Goal: Communication & Community: Answer question/provide support

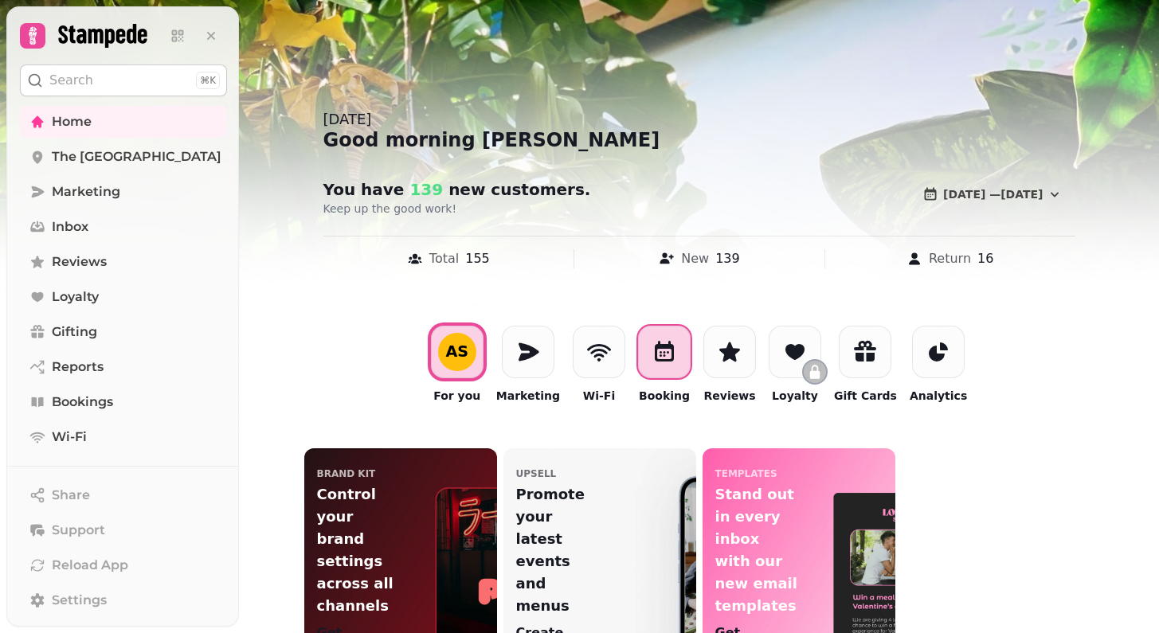
click at [674, 359] on icon at bounding box center [664, 351] width 19 height 21
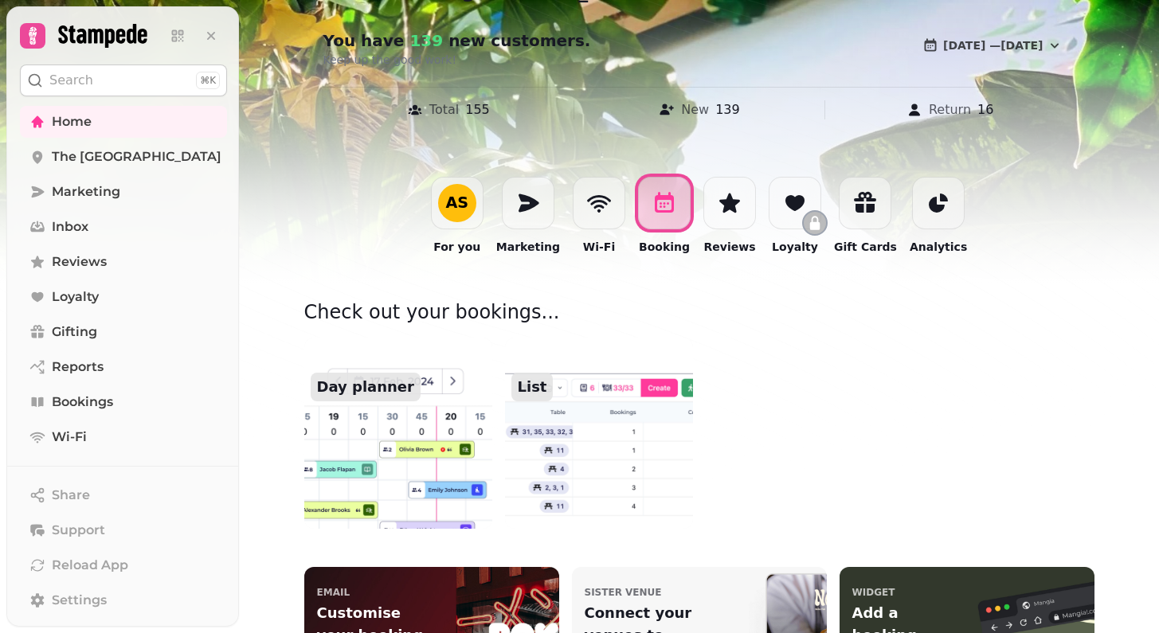
scroll to position [202, 0]
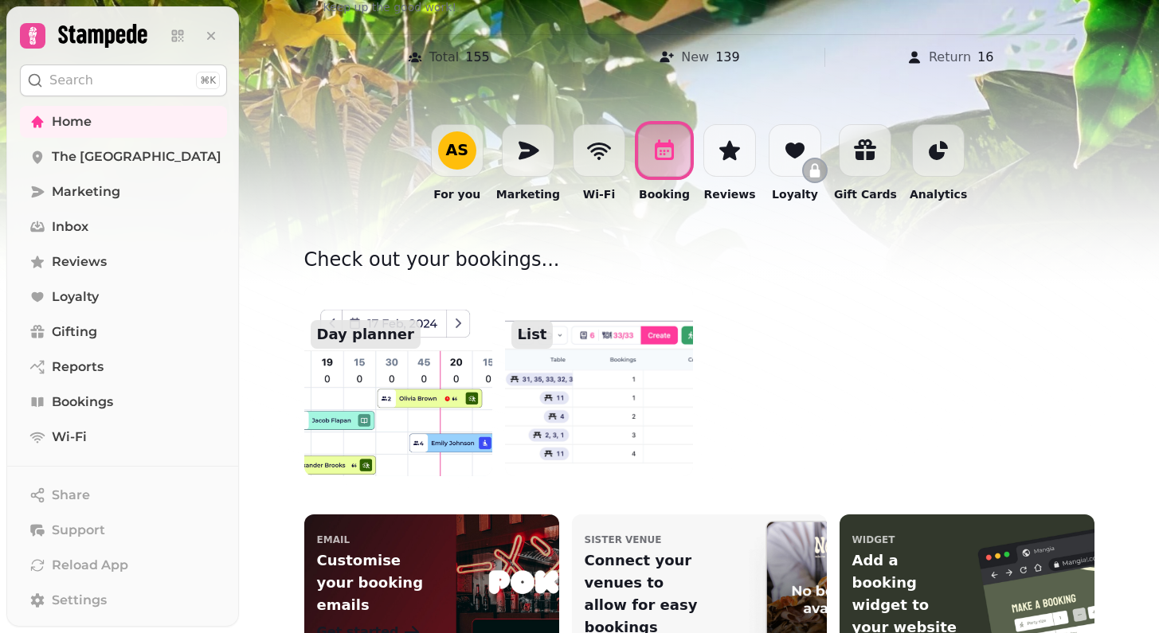
click at [371, 365] on img at bounding box center [398, 381] width 207 height 210
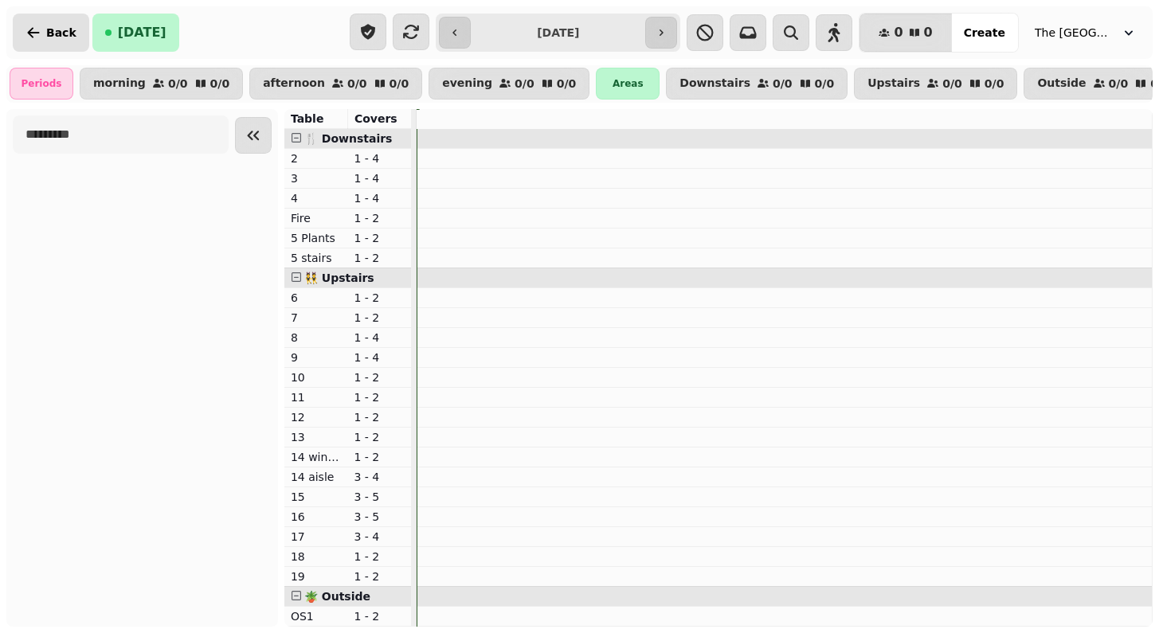
click at [52, 33] on span "Back" at bounding box center [61, 32] width 30 height 11
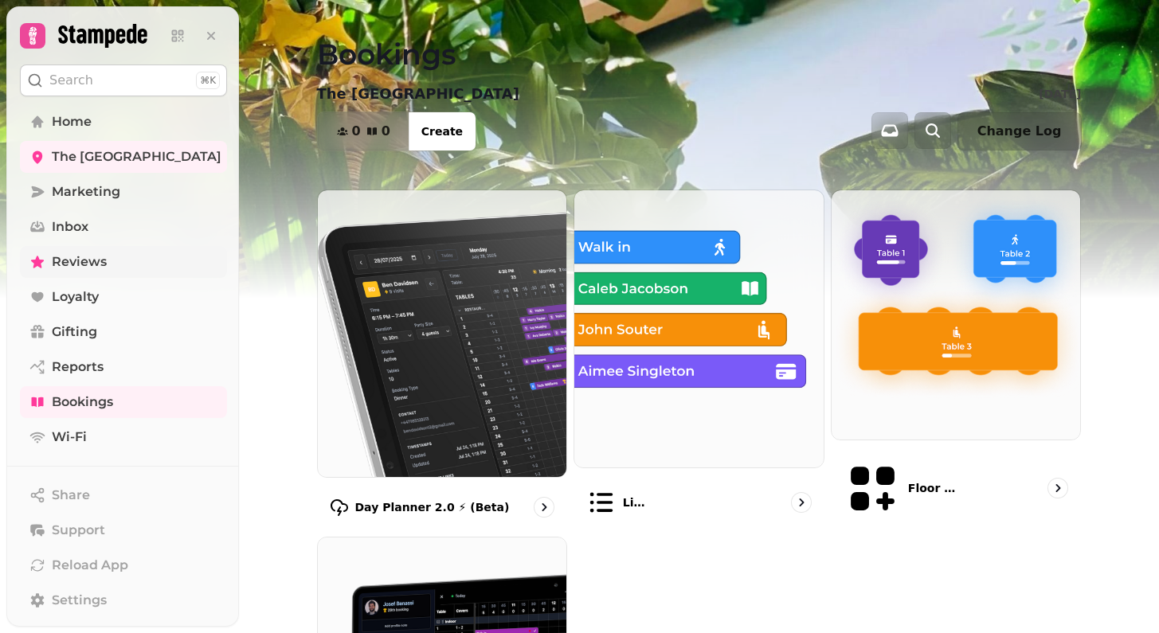
click at [69, 257] on span "Reviews" at bounding box center [79, 261] width 55 height 19
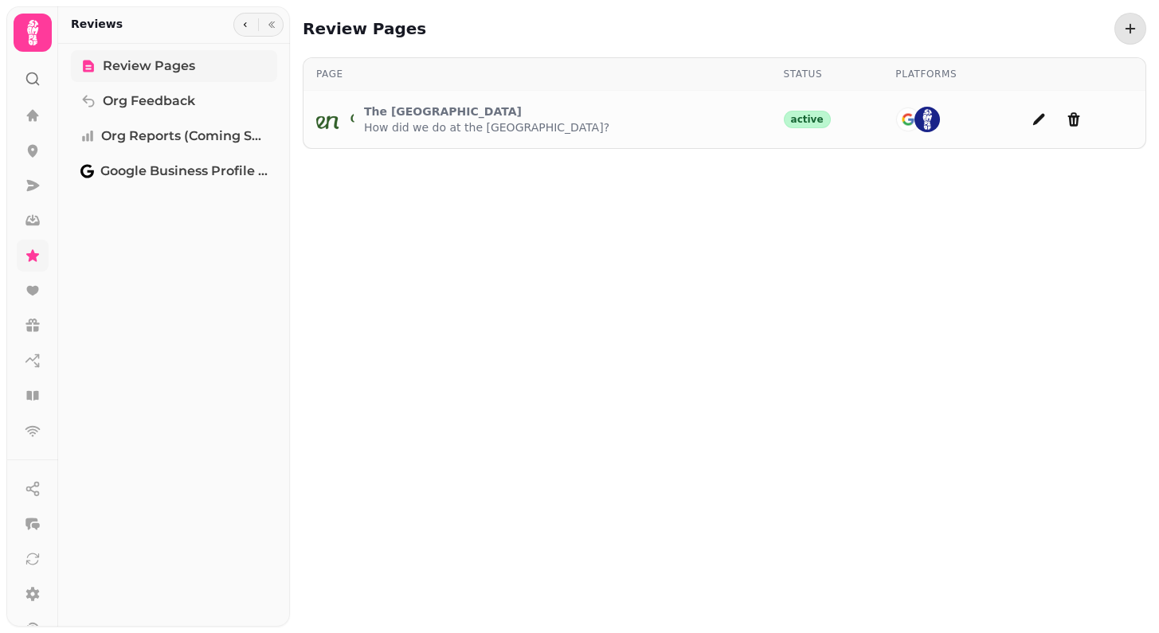
click at [169, 69] on span "Review Pages" at bounding box center [149, 66] width 92 height 19
click at [150, 61] on span "Review Pages" at bounding box center [149, 66] width 92 height 19
click at [462, 120] on p "How did we do at the Garden of Easton?" at bounding box center [486, 127] width 245 height 16
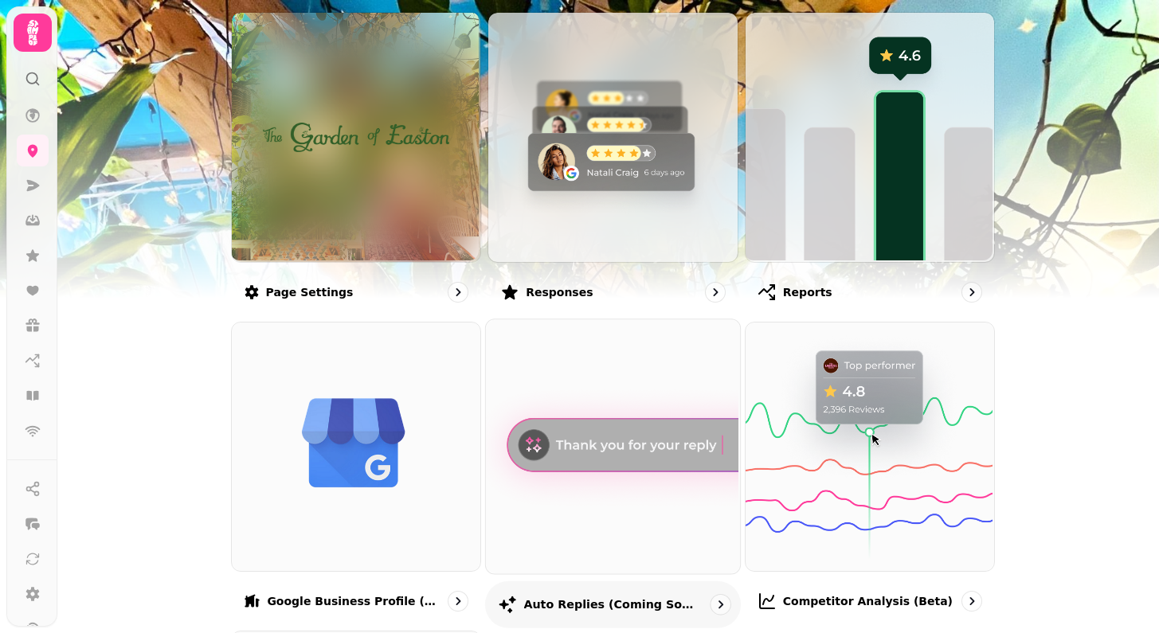
scroll to position [144, 0]
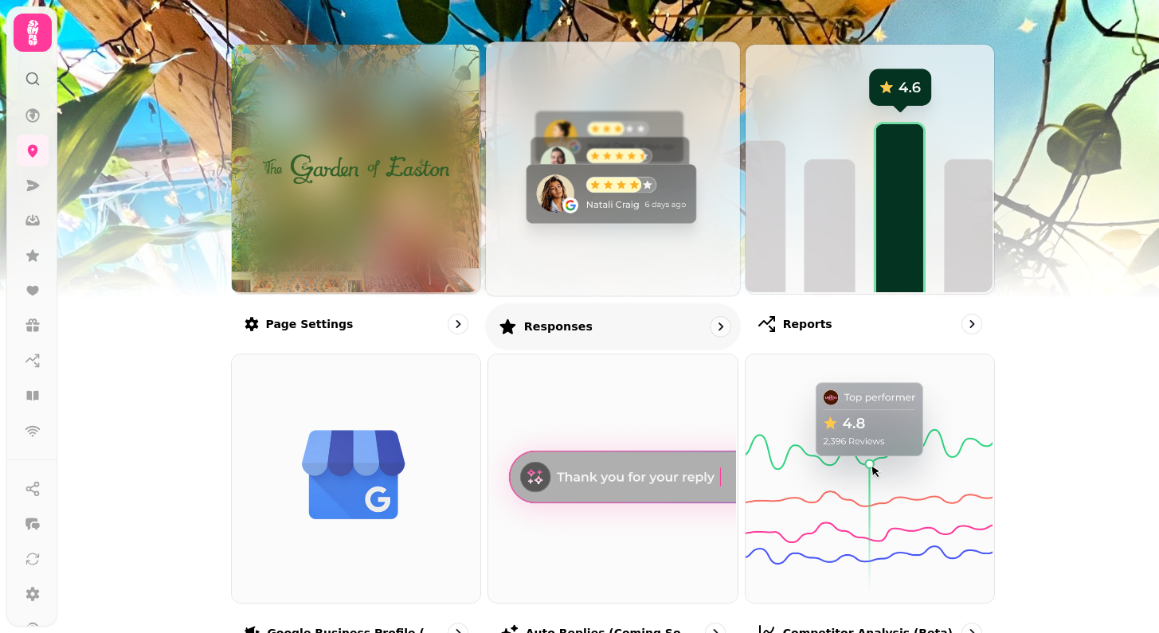
click at [605, 260] on img at bounding box center [611, 167] width 254 height 254
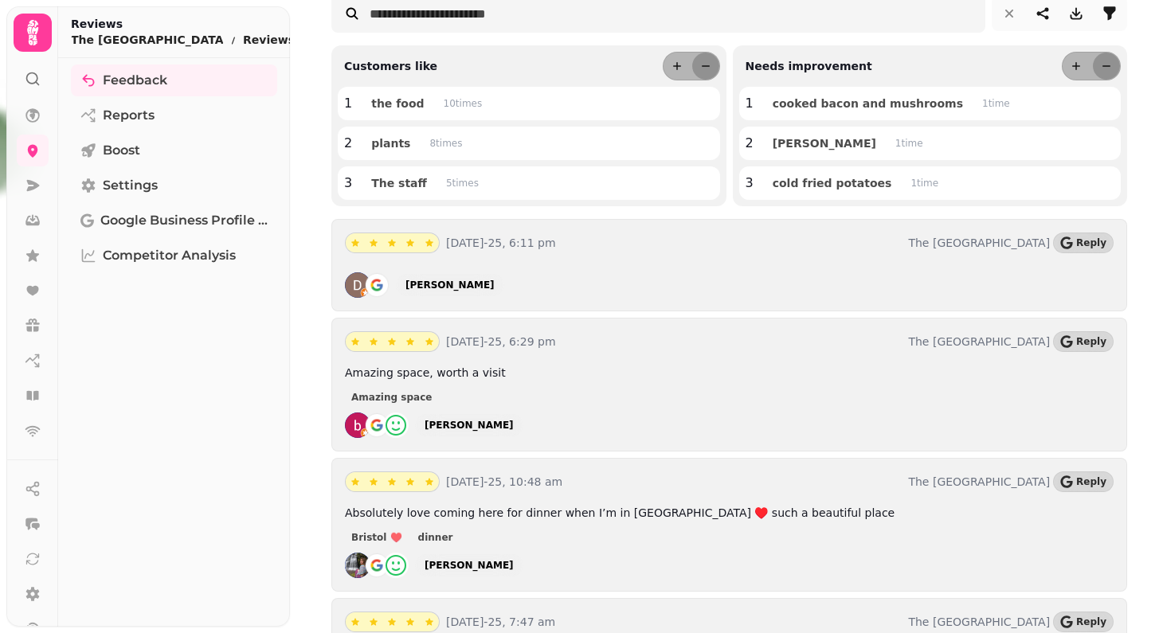
scroll to position [155, 0]
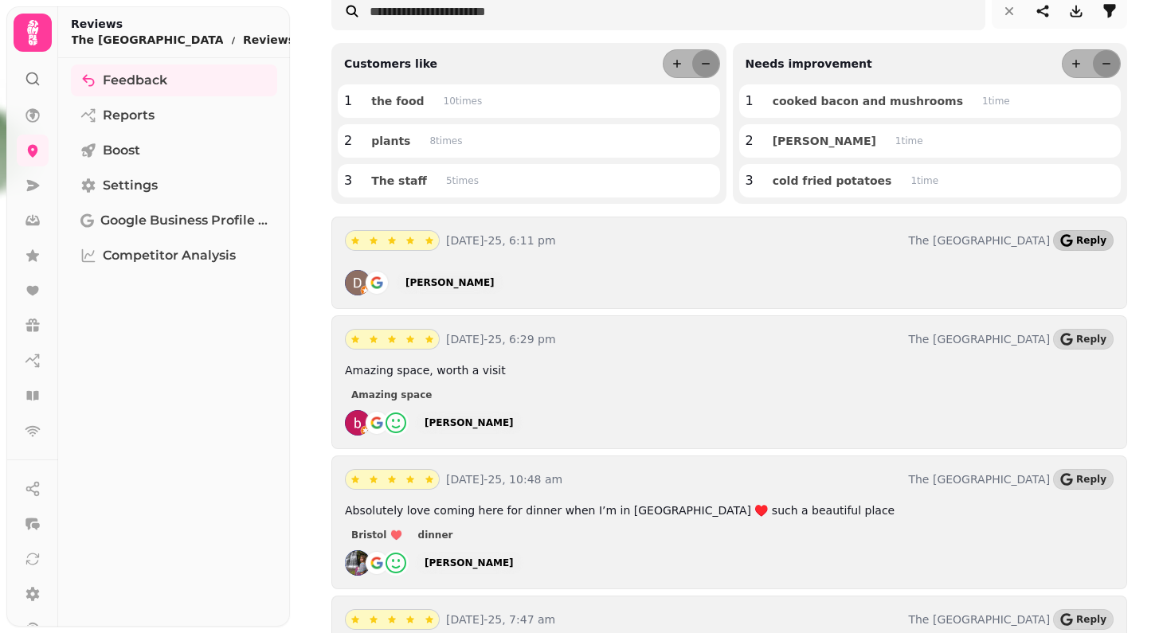
click at [1083, 241] on span "Reply" at bounding box center [1091, 241] width 30 height 10
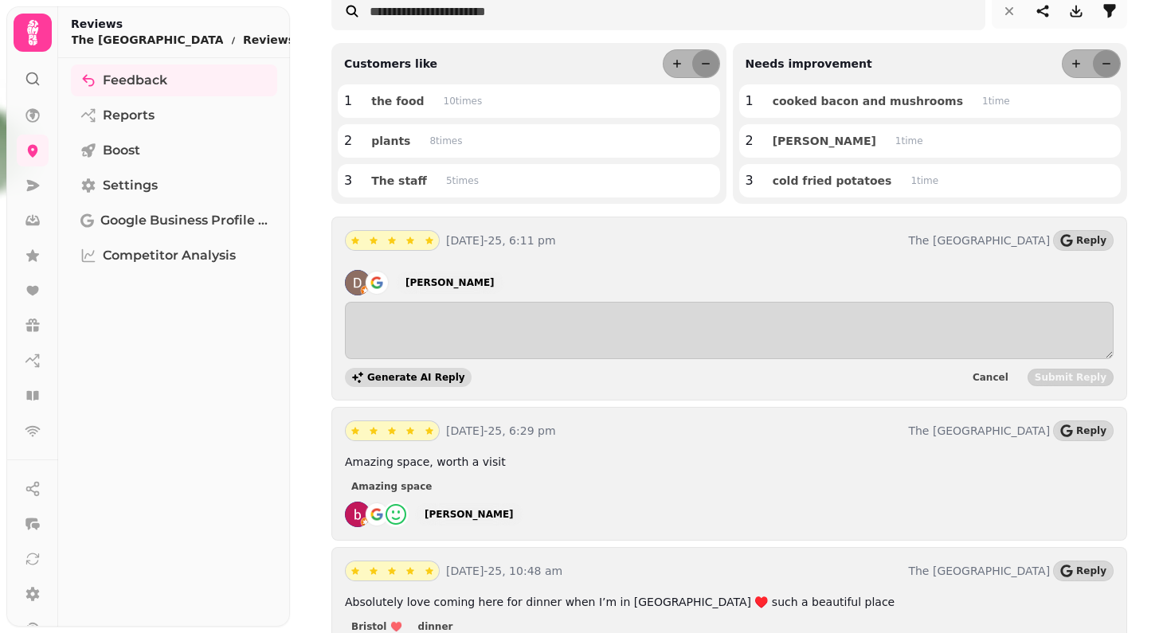
click at [415, 378] on span "Generate AI Reply" at bounding box center [416, 378] width 98 height 10
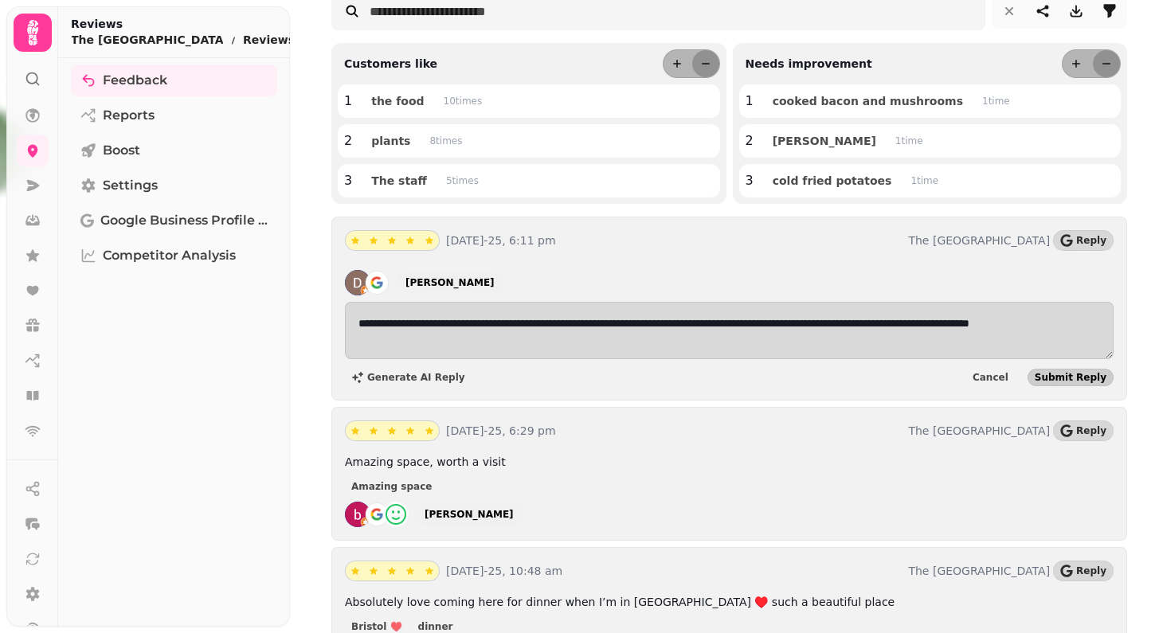
click at [1078, 380] on span "Submit Reply" at bounding box center [1071, 378] width 72 height 10
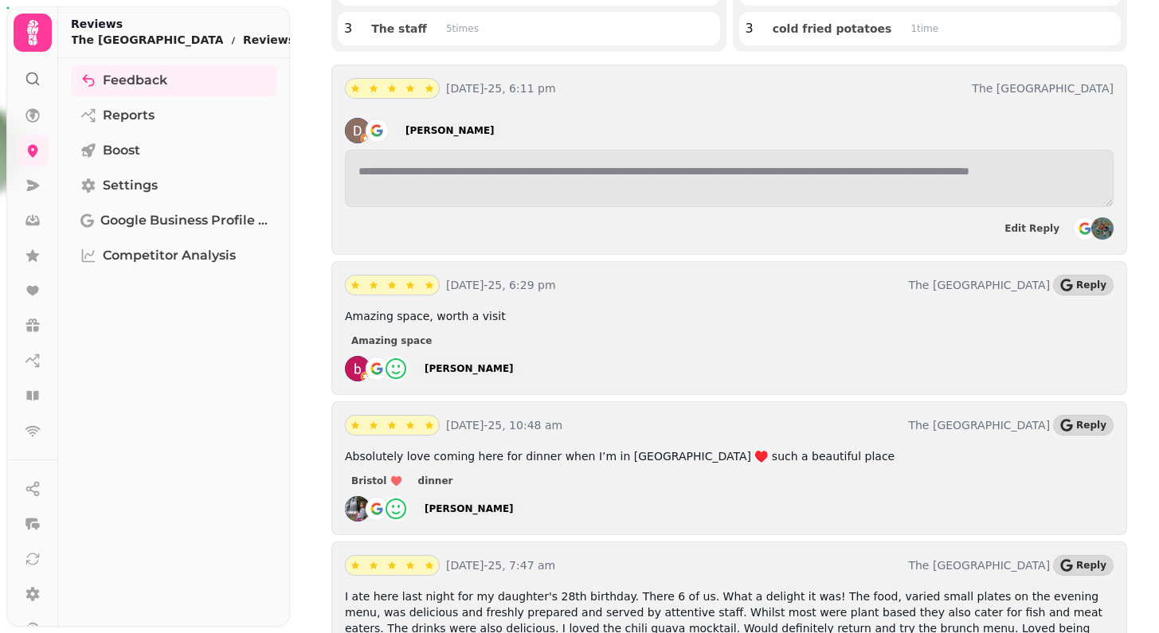
scroll to position [309, 0]
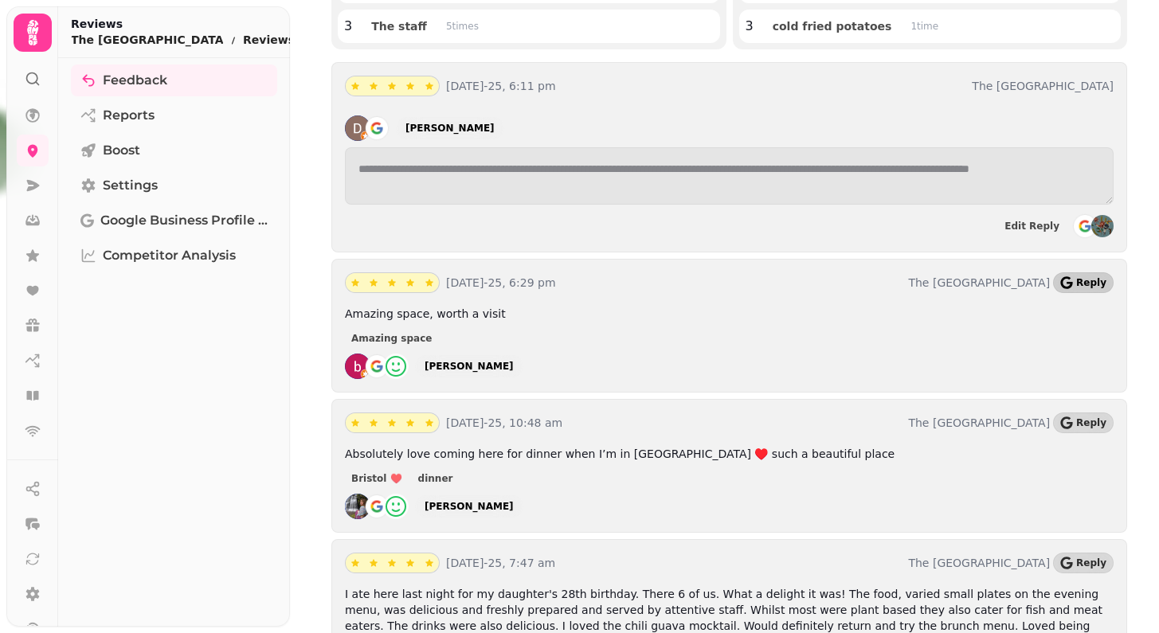
click at [1086, 282] on span "Reply" at bounding box center [1091, 283] width 30 height 10
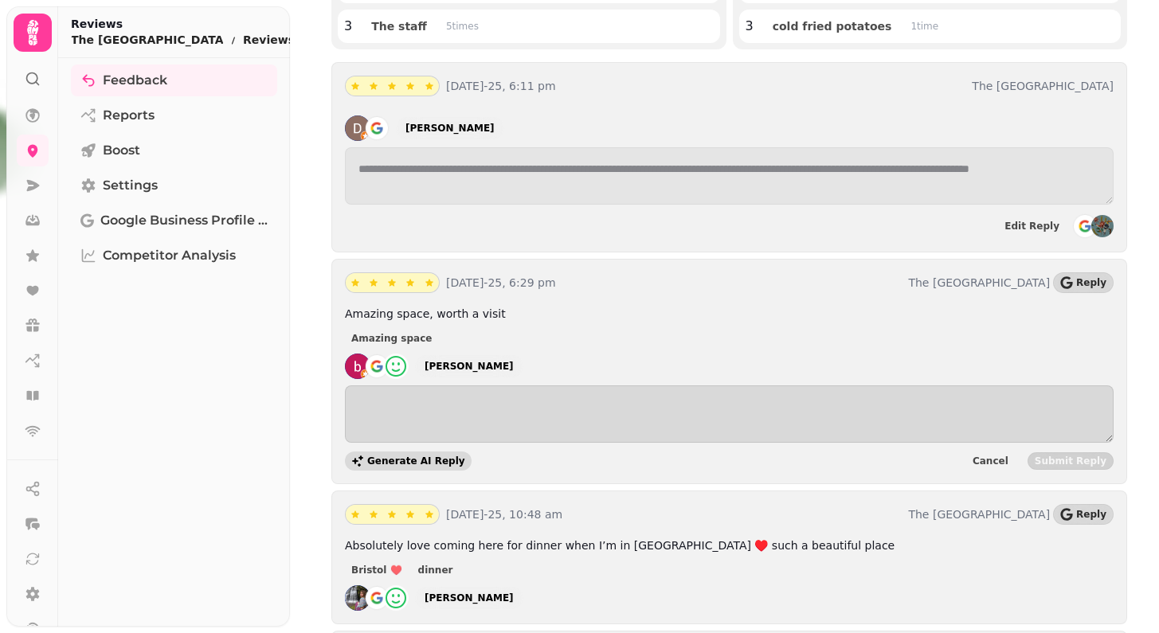
click at [394, 456] on span "Generate AI Reply" at bounding box center [416, 461] width 98 height 10
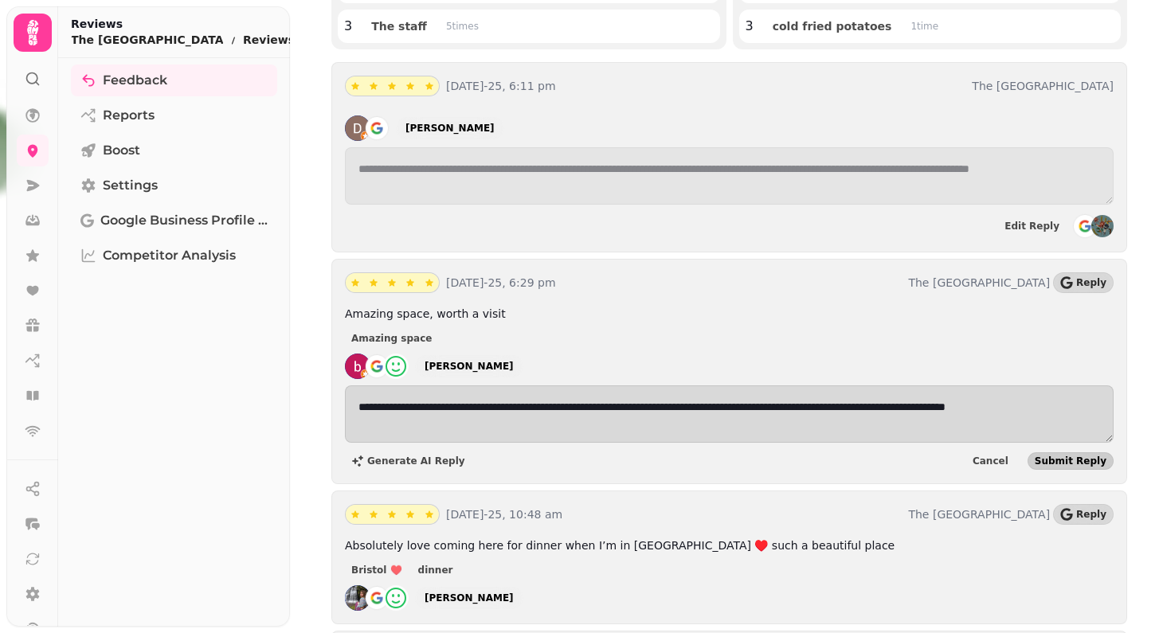
click at [1068, 464] on span "Submit Reply" at bounding box center [1071, 461] width 72 height 10
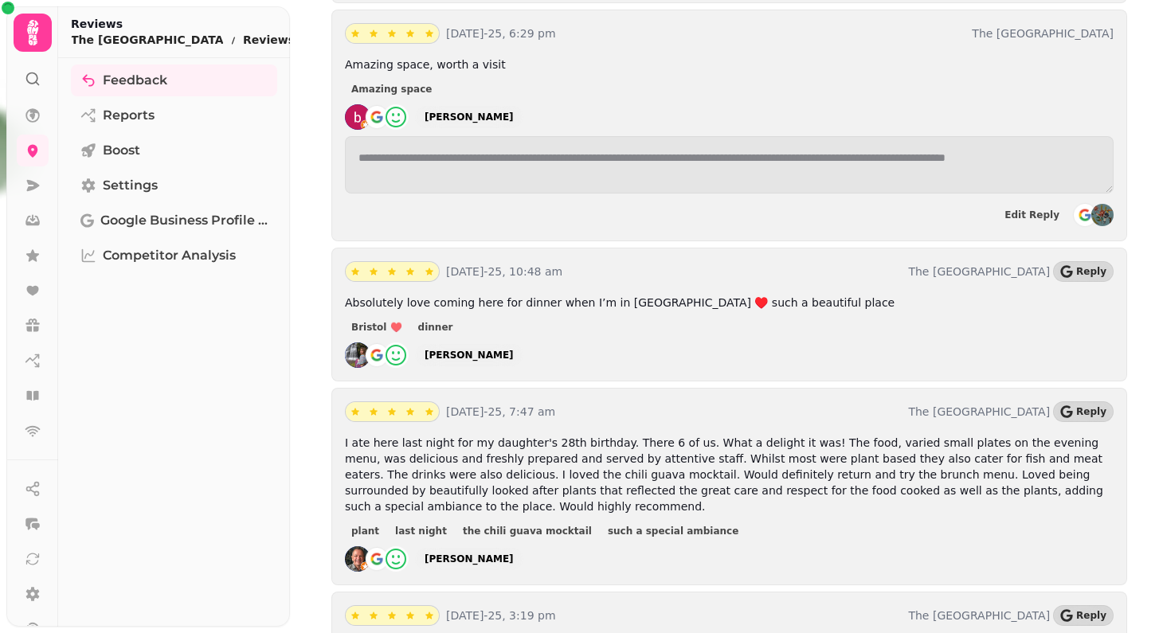
scroll to position [569, 0]
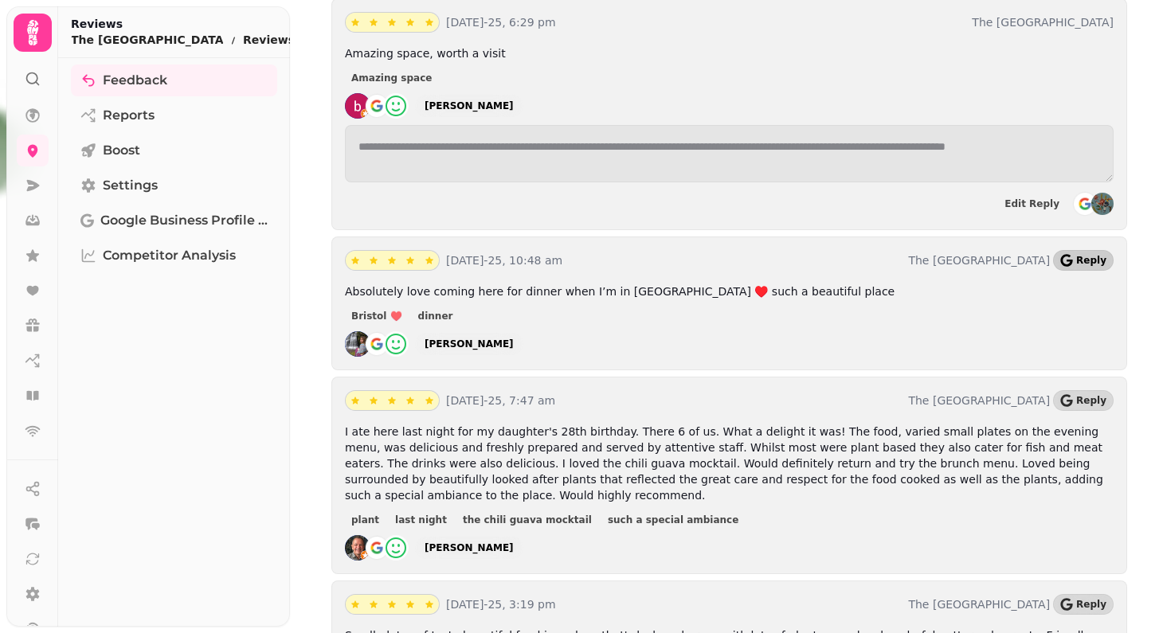
click at [1089, 262] on span "Reply" at bounding box center [1091, 261] width 30 height 10
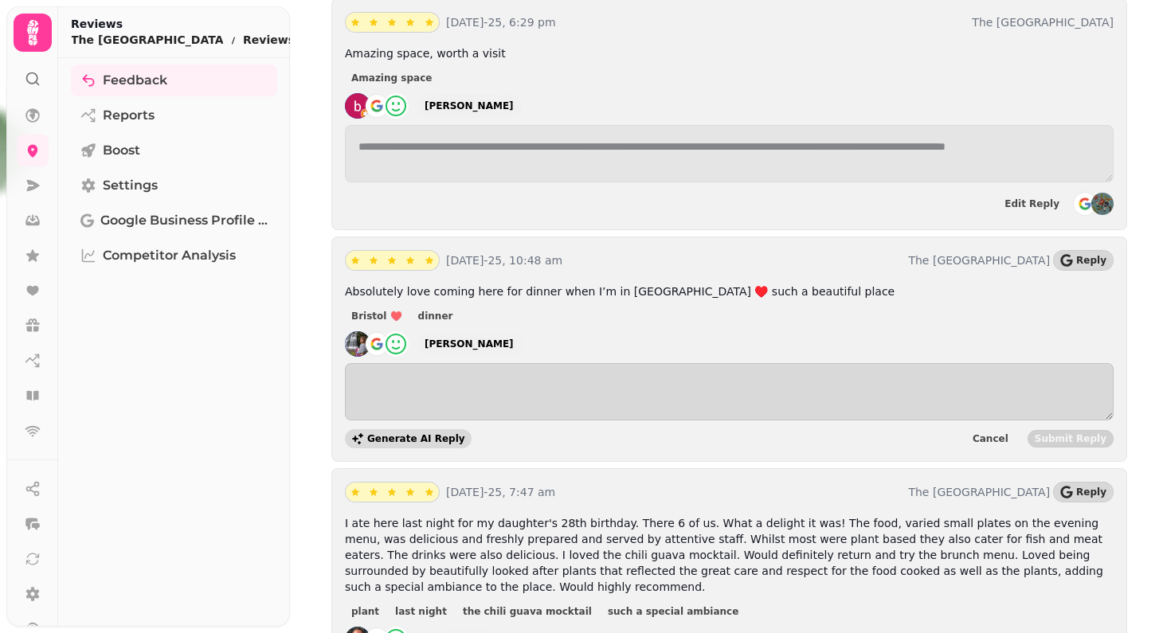
click at [412, 438] on span "Generate AI Reply" at bounding box center [416, 439] width 98 height 10
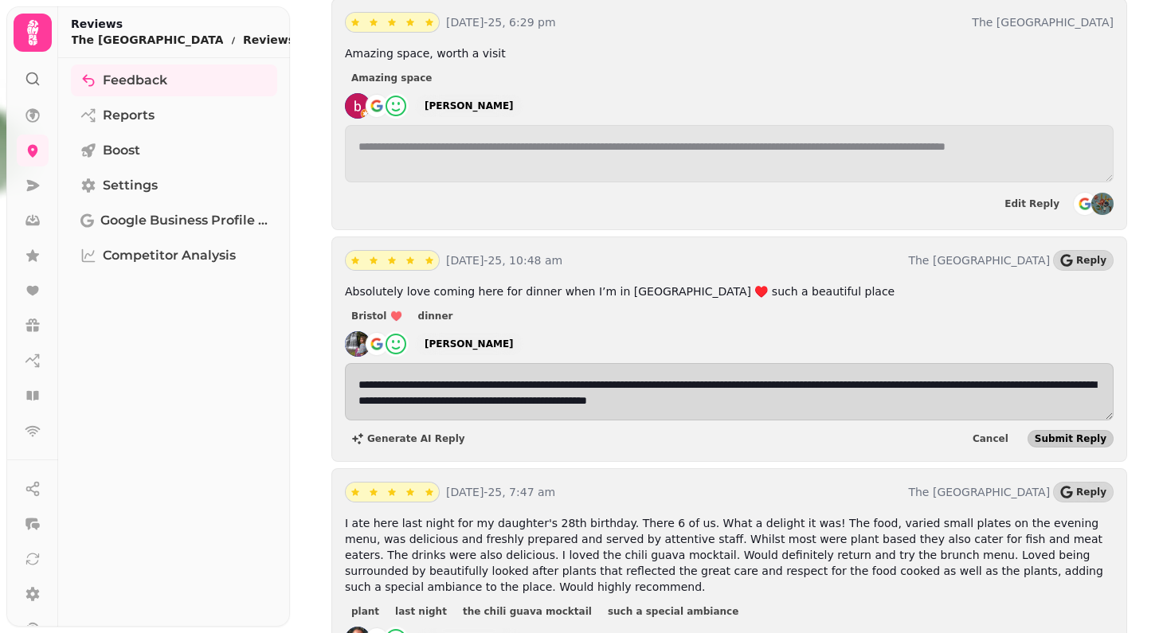
click at [1076, 438] on span "Submit Reply" at bounding box center [1071, 439] width 72 height 10
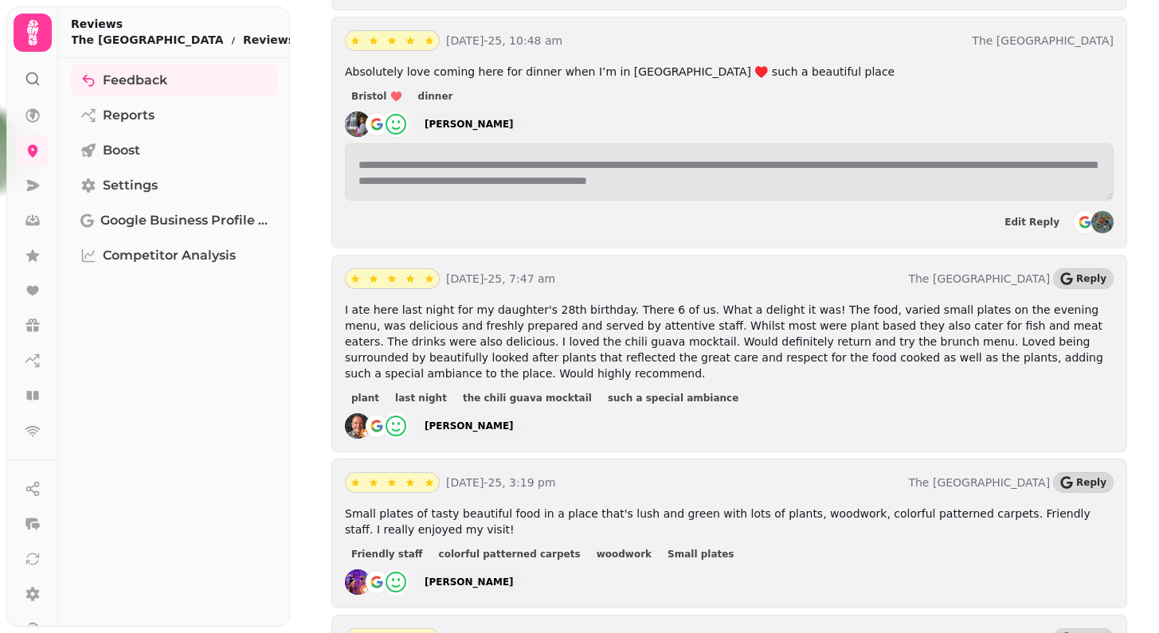
scroll to position [790, 0]
click at [1090, 276] on span "Reply" at bounding box center [1091, 278] width 30 height 10
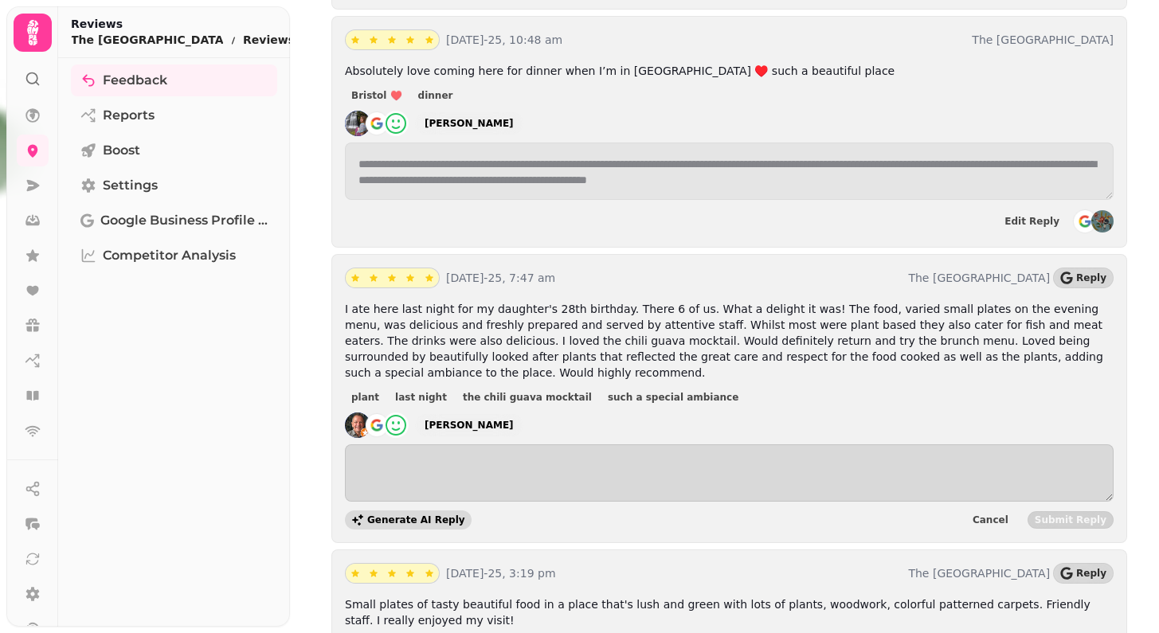
click at [393, 515] on span "Generate AI Reply" at bounding box center [416, 520] width 98 height 10
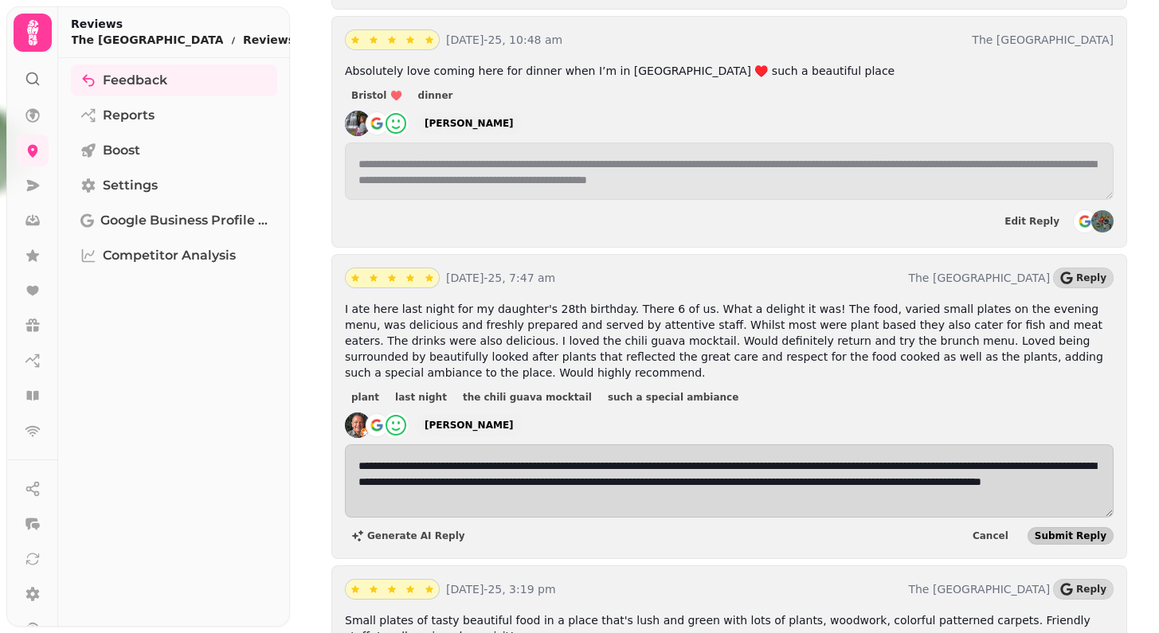
click at [1072, 531] on span "Submit Reply" at bounding box center [1071, 536] width 72 height 10
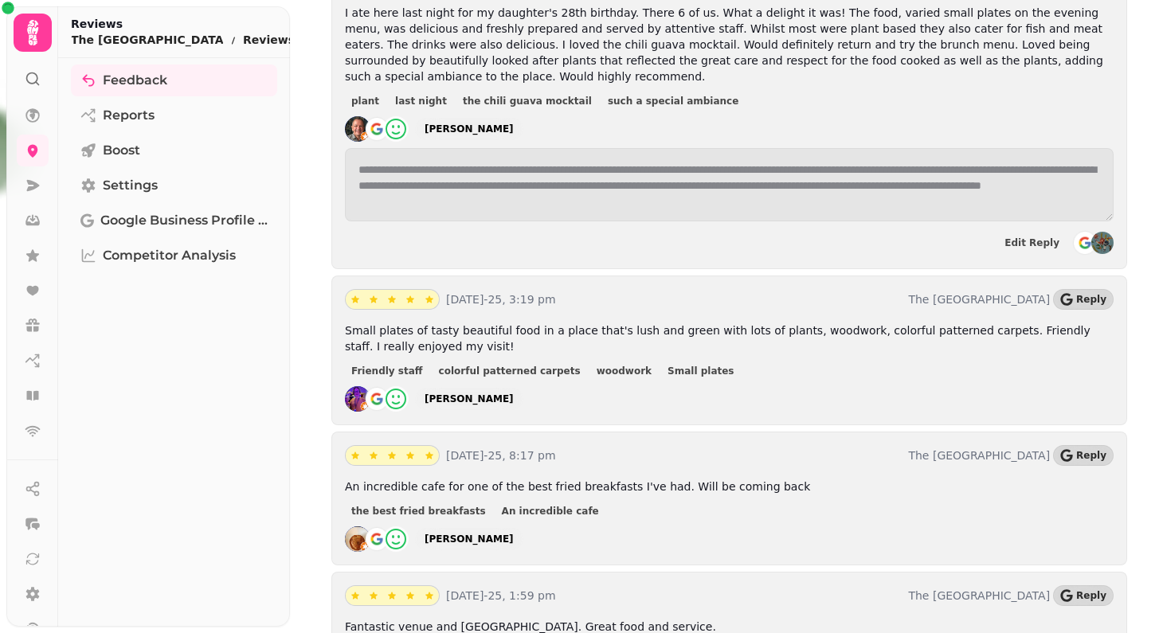
scroll to position [1087, 0]
click at [1084, 294] on span "Reply" at bounding box center [1091, 299] width 30 height 10
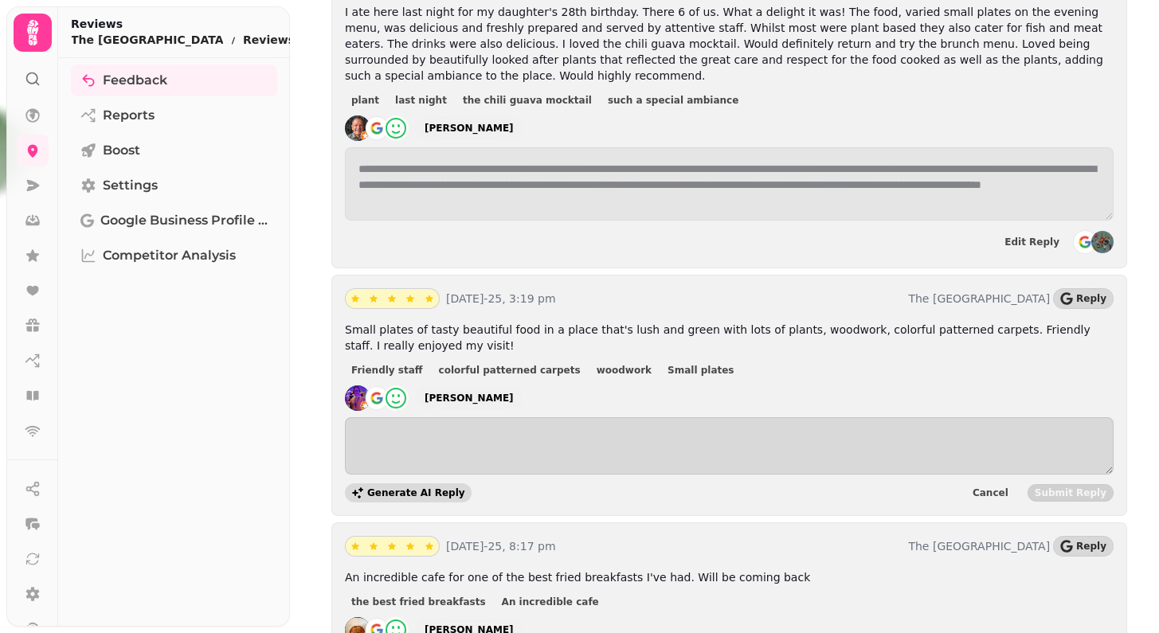
click at [402, 491] on span "Generate AI Reply" at bounding box center [416, 493] width 98 height 10
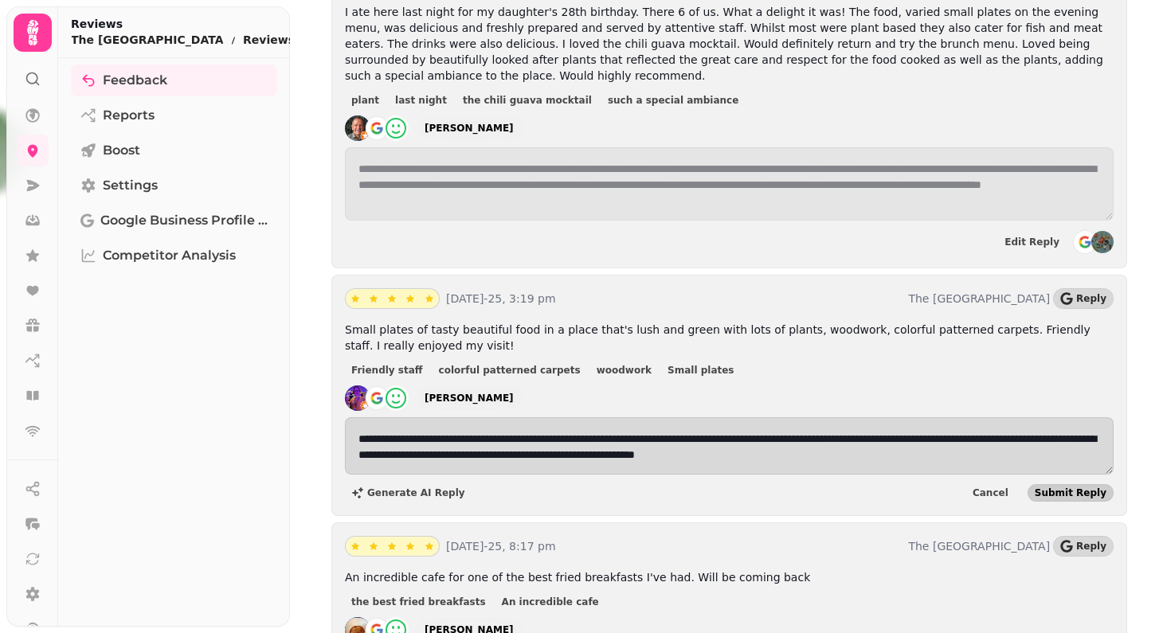
click at [1083, 489] on span "Submit Reply" at bounding box center [1071, 493] width 72 height 10
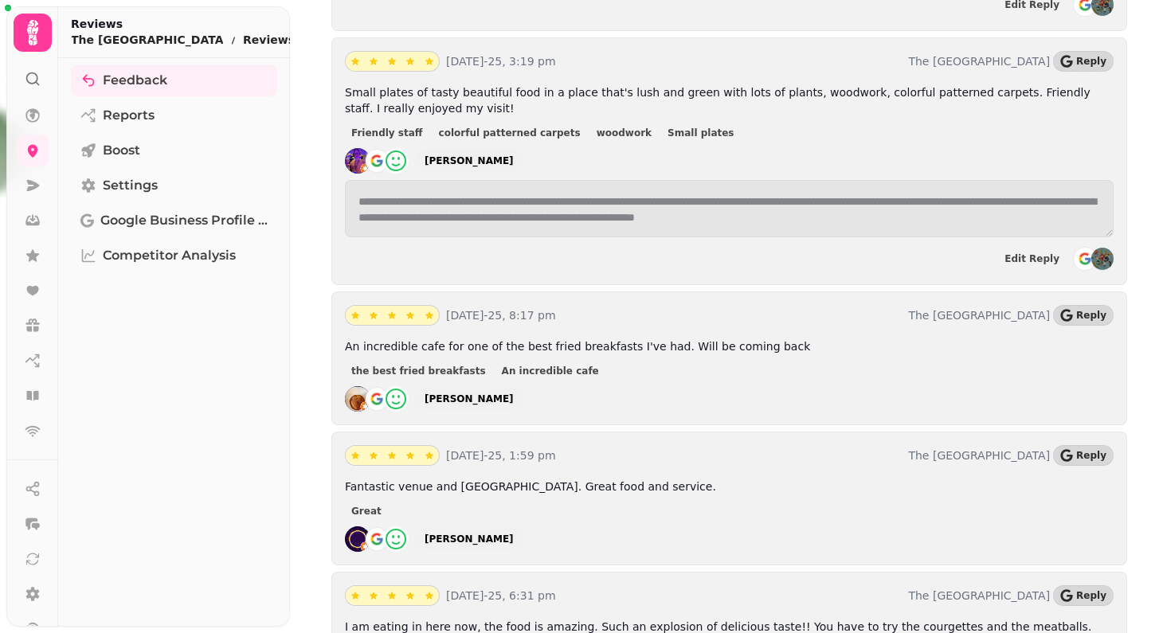
scroll to position [1461, 0]
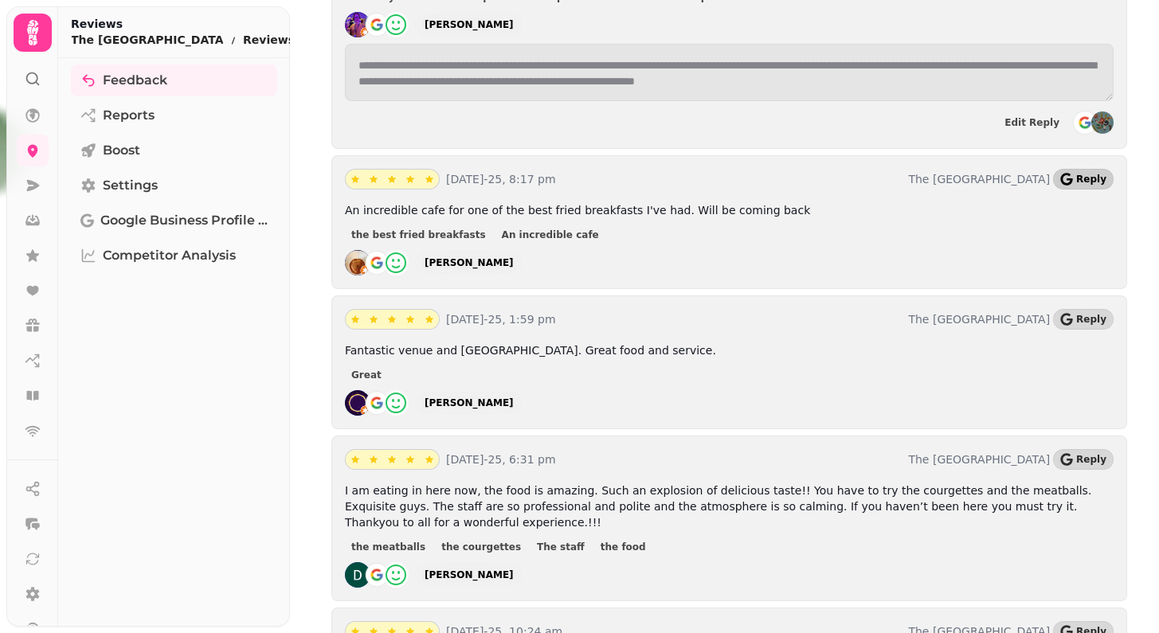
click at [1088, 178] on span "Reply" at bounding box center [1091, 179] width 30 height 10
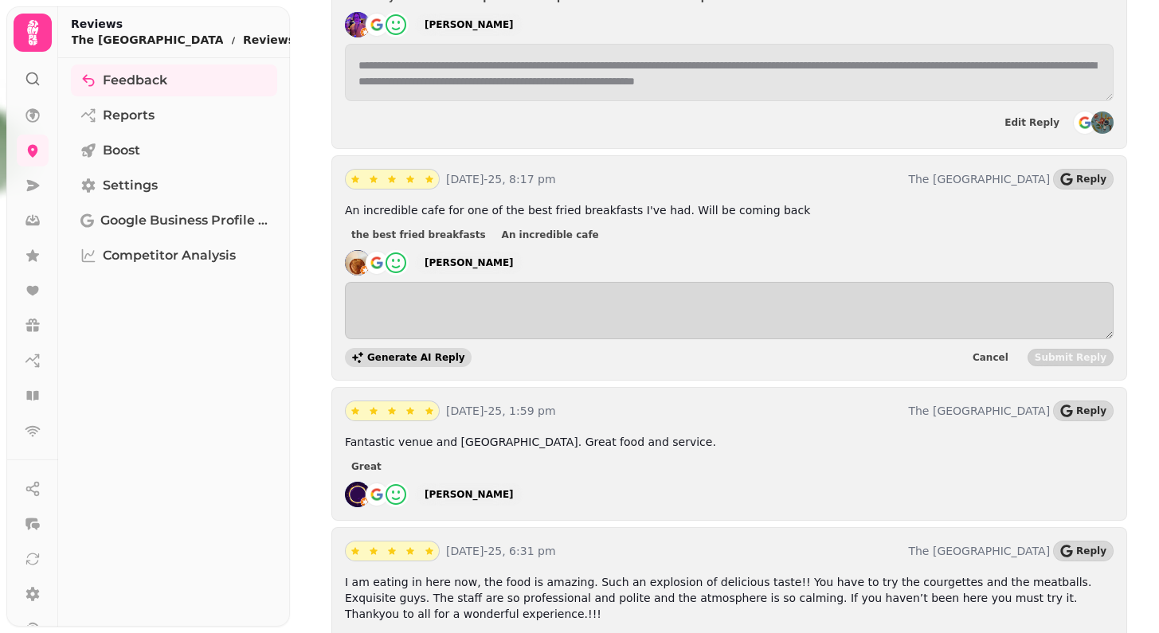
click at [412, 353] on span "Generate AI Reply" at bounding box center [416, 358] width 98 height 10
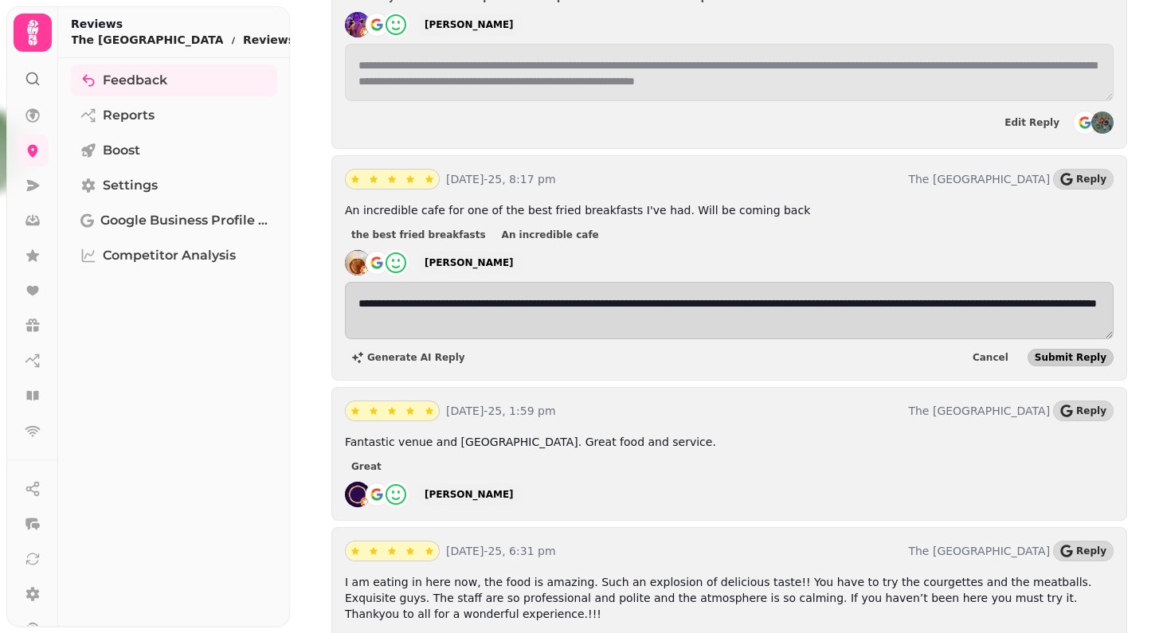
click at [1080, 354] on span "Submit Reply" at bounding box center [1071, 358] width 72 height 10
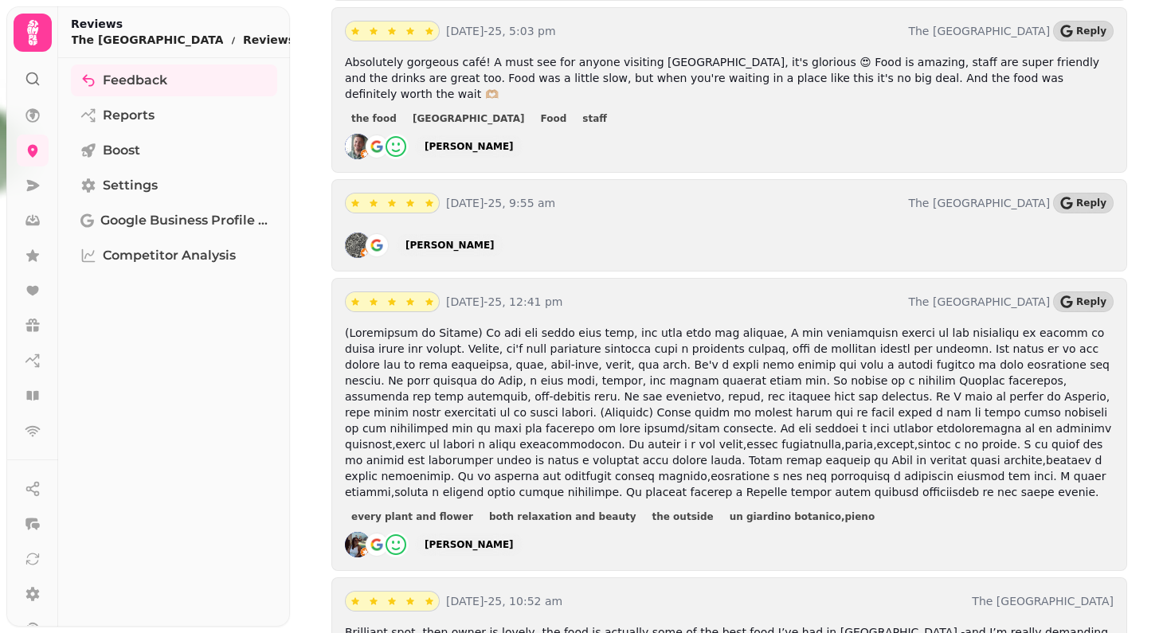
scroll to position [2964, 0]
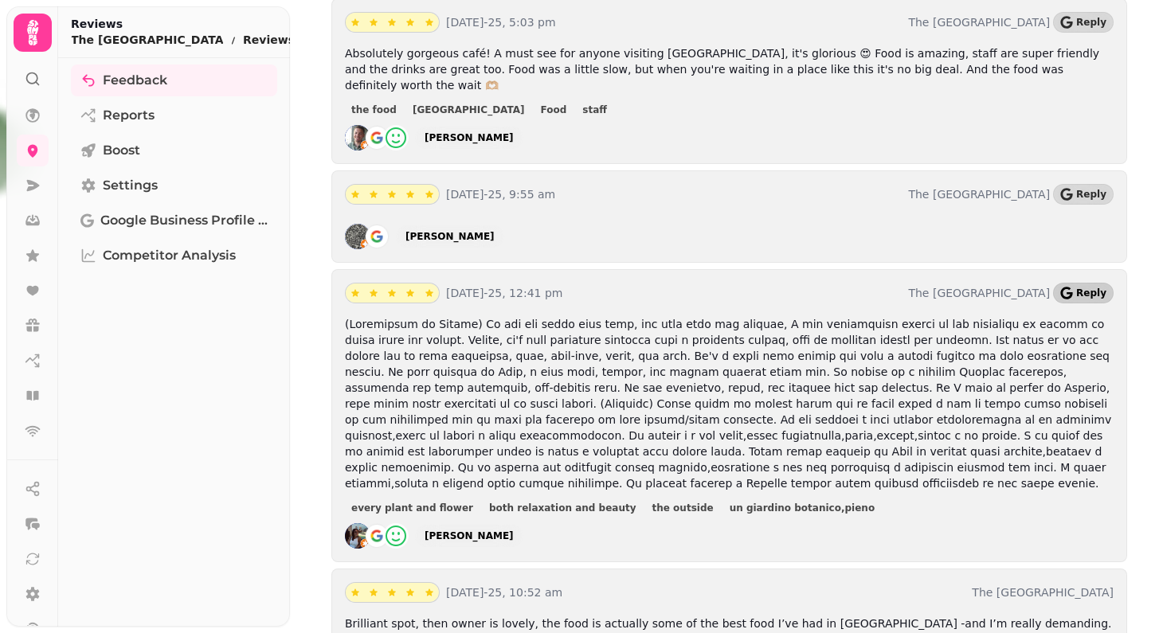
click at [1082, 288] on span "Reply" at bounding box center [1091, 293] width 30 height 10
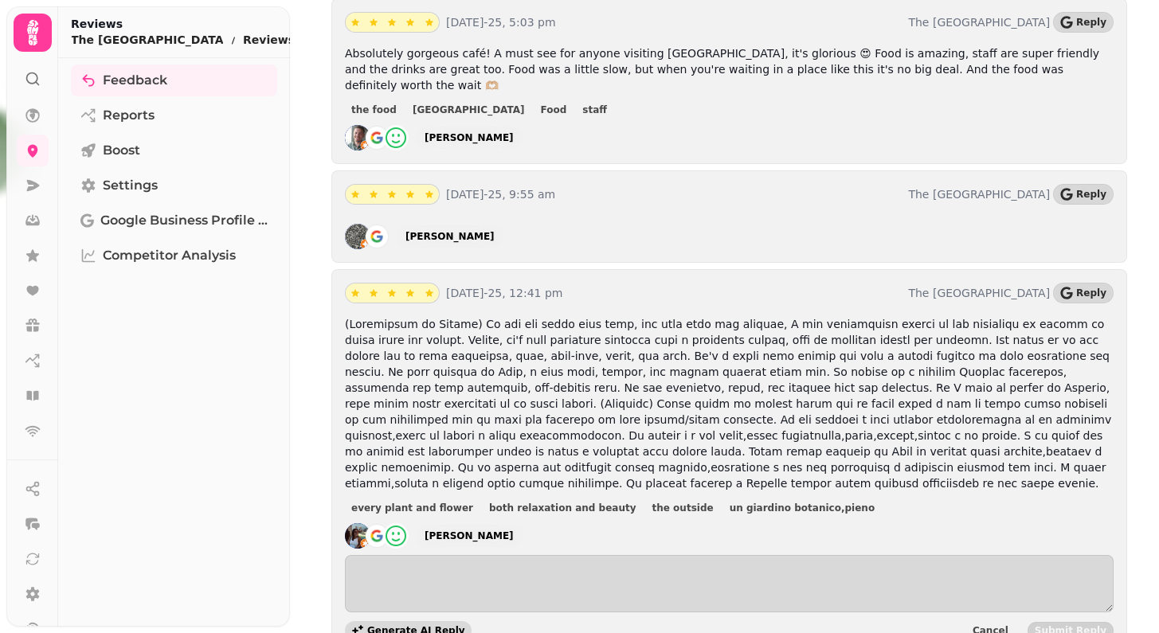
click at [401, 626] on span "Generate AI Reply" at bounding box center [416, 631] width 98 height 10
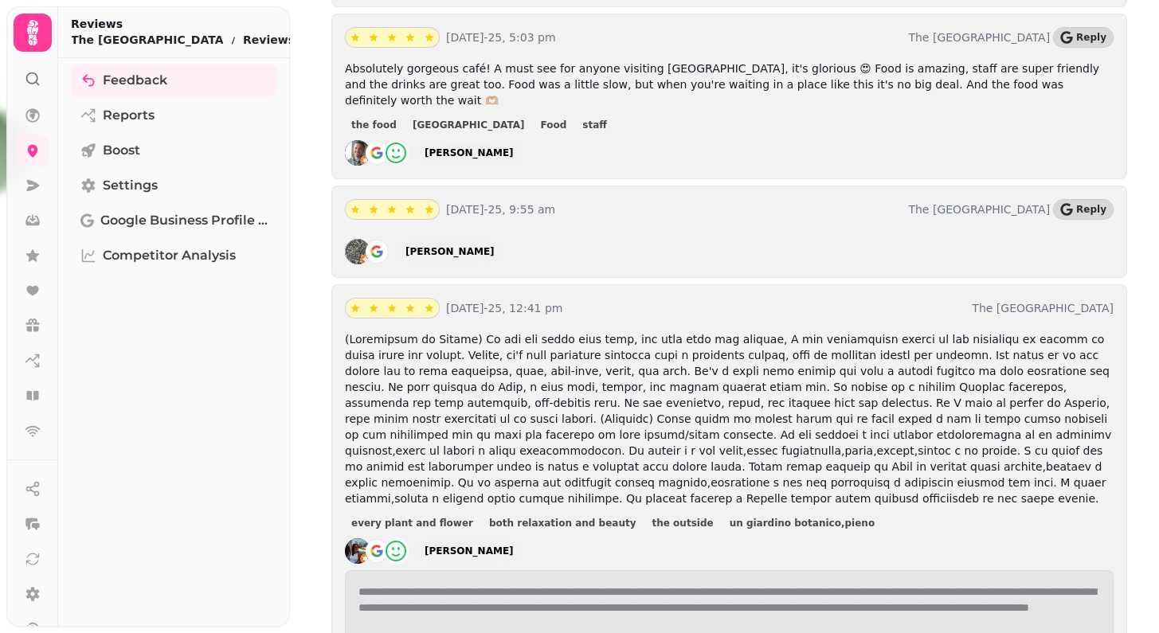
scroll to position [2945, 0]
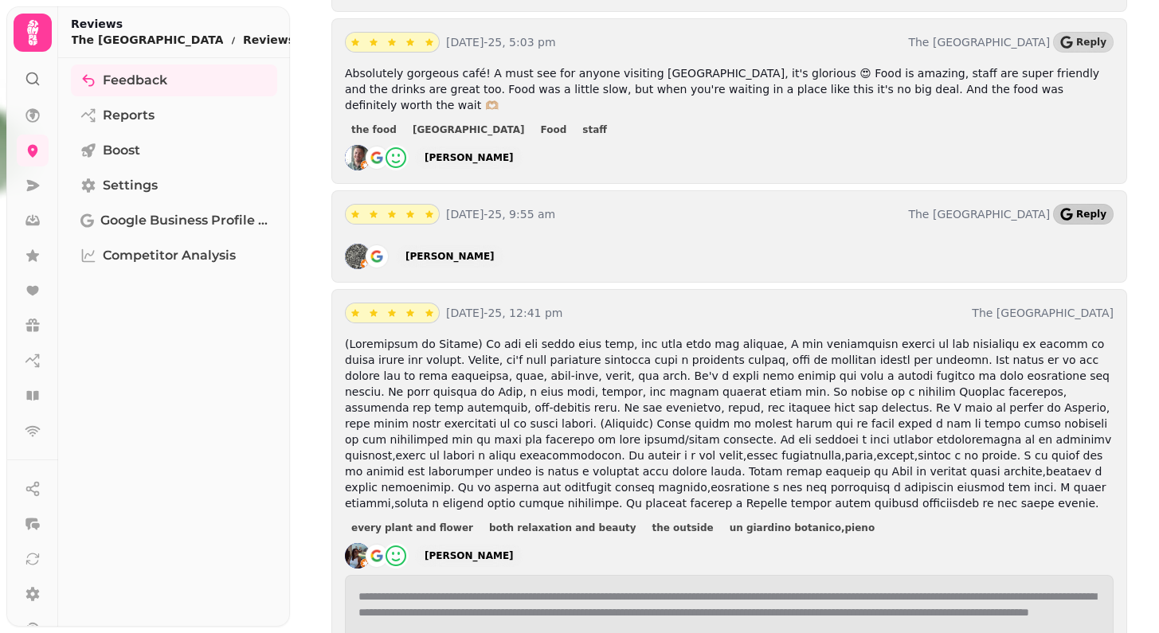
click at [1084, 209] on span "Reply" at bounding box center [1091, 214] width 30 height 10
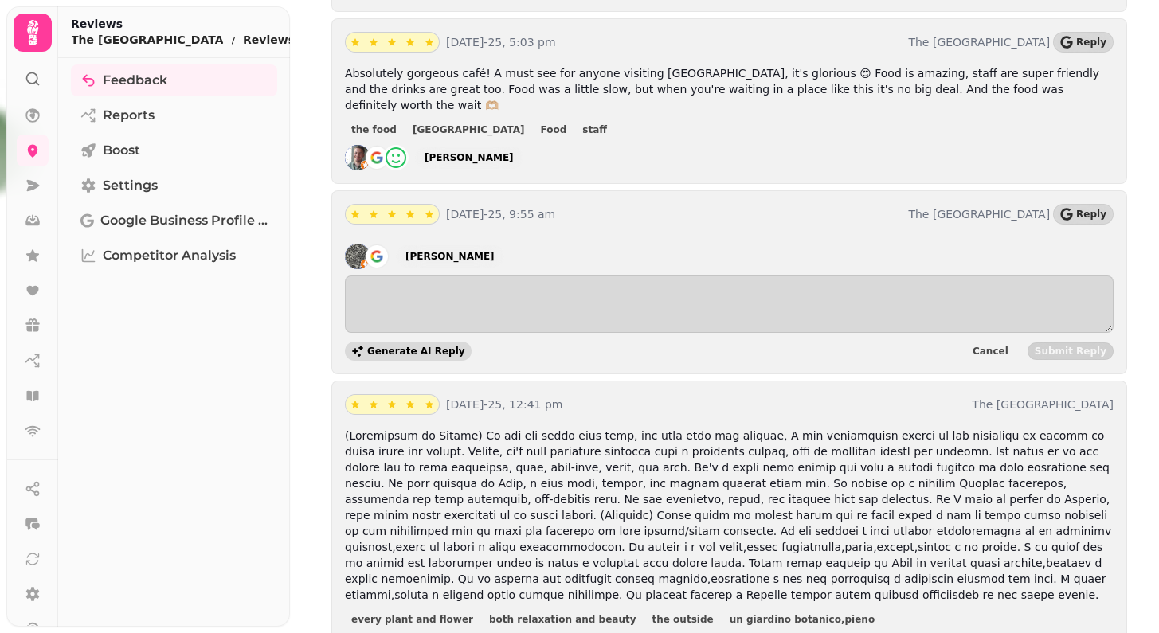
click at [401, 346] on span "Generate AI Reply" at bounding box center [416, 351] width 98 height 10
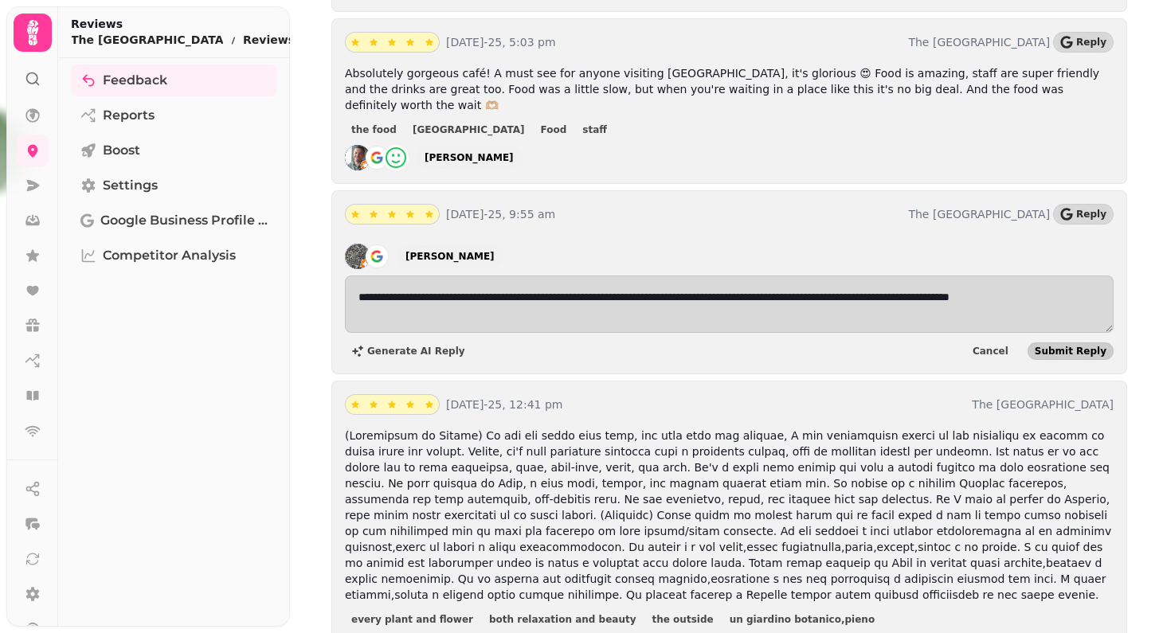
click at [1069, 346] on span "Submit Reply" at bounding box center [1071, 351] width 72 height 10
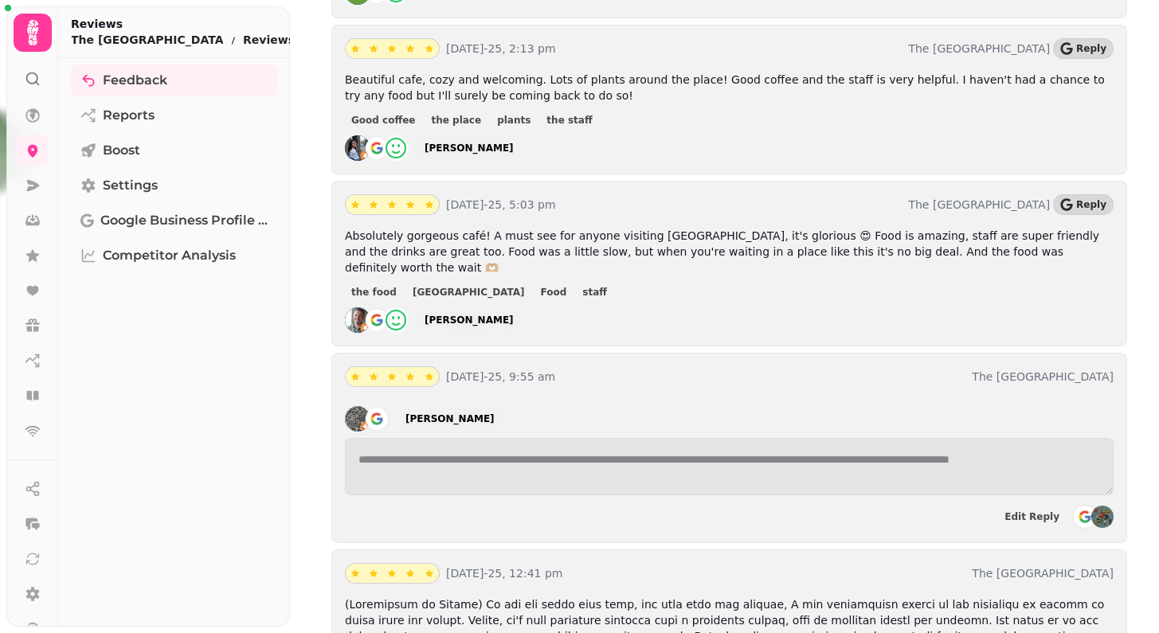
scroll to position [2771, 0]
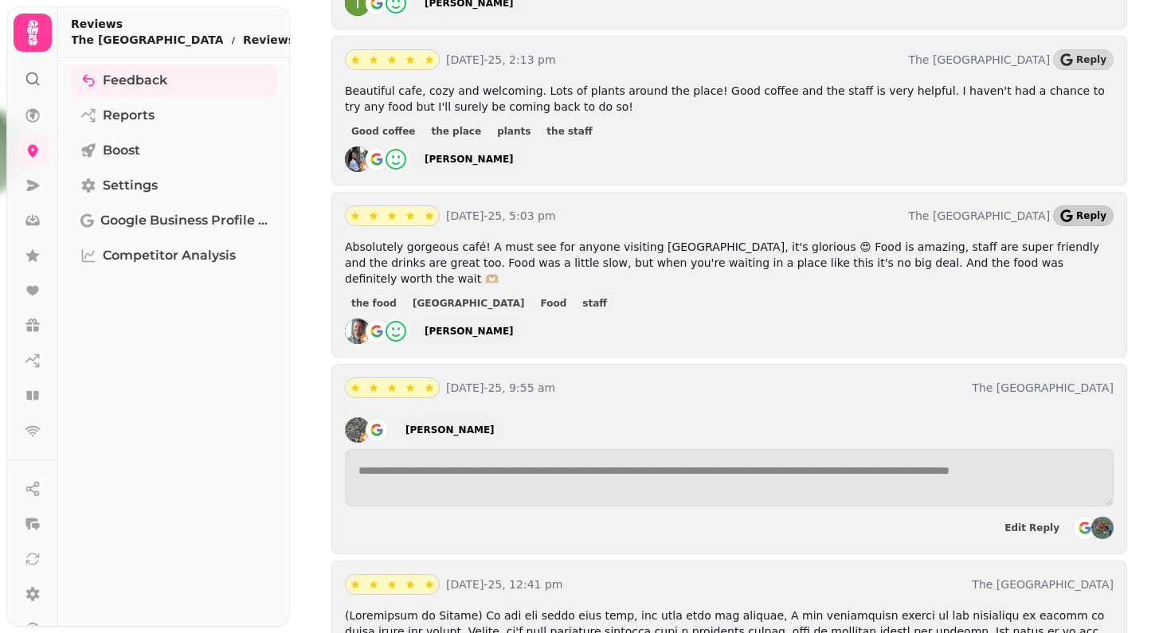
click at [1097, 211] on span "Reply" at bounding box center [1091, 216] width 30 height 10
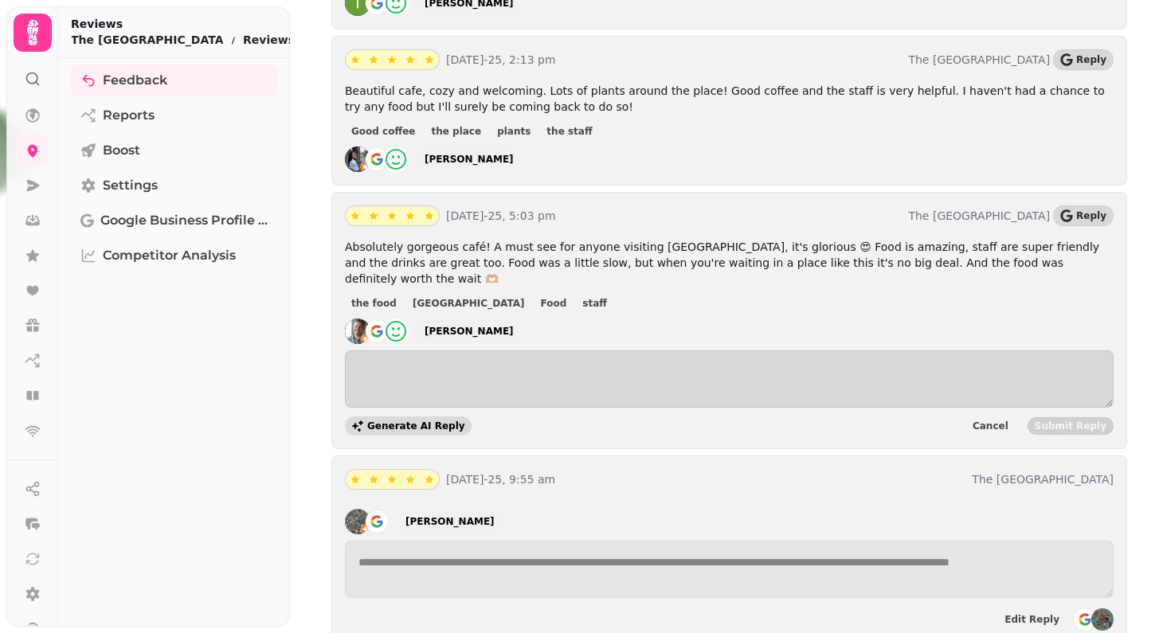
click at [386, 421] on span "Generate AI Reply" at bounding box center [416, 426] width 98 height 10
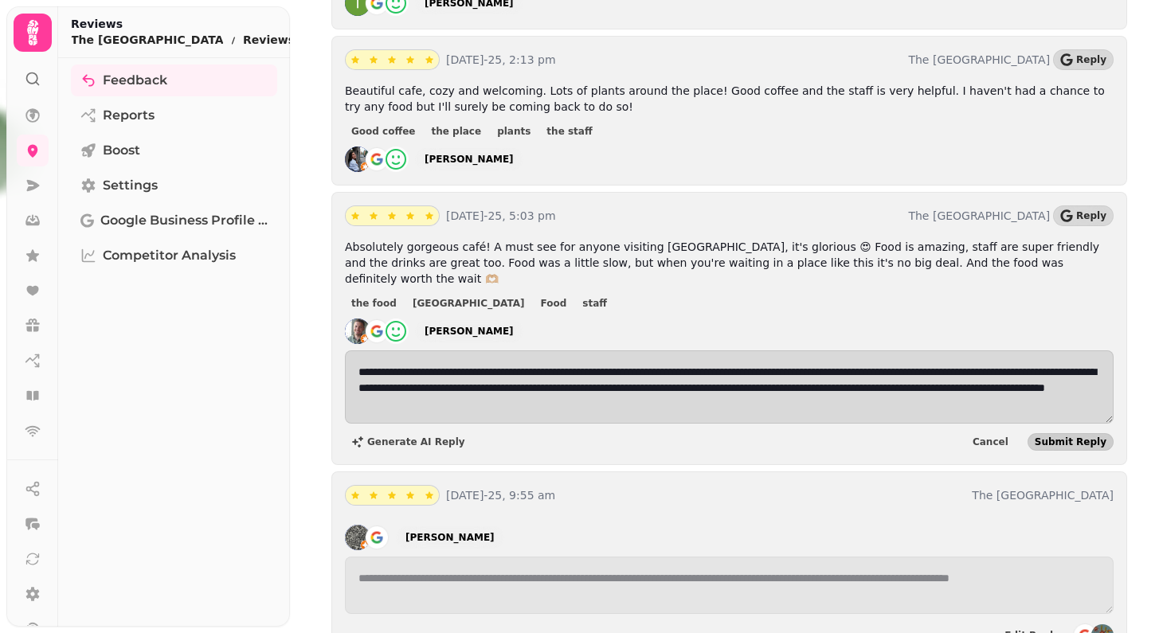
click at [1079, 437] on span "Submit Reply" at bounding box center [1071, 442] width 72 height 10
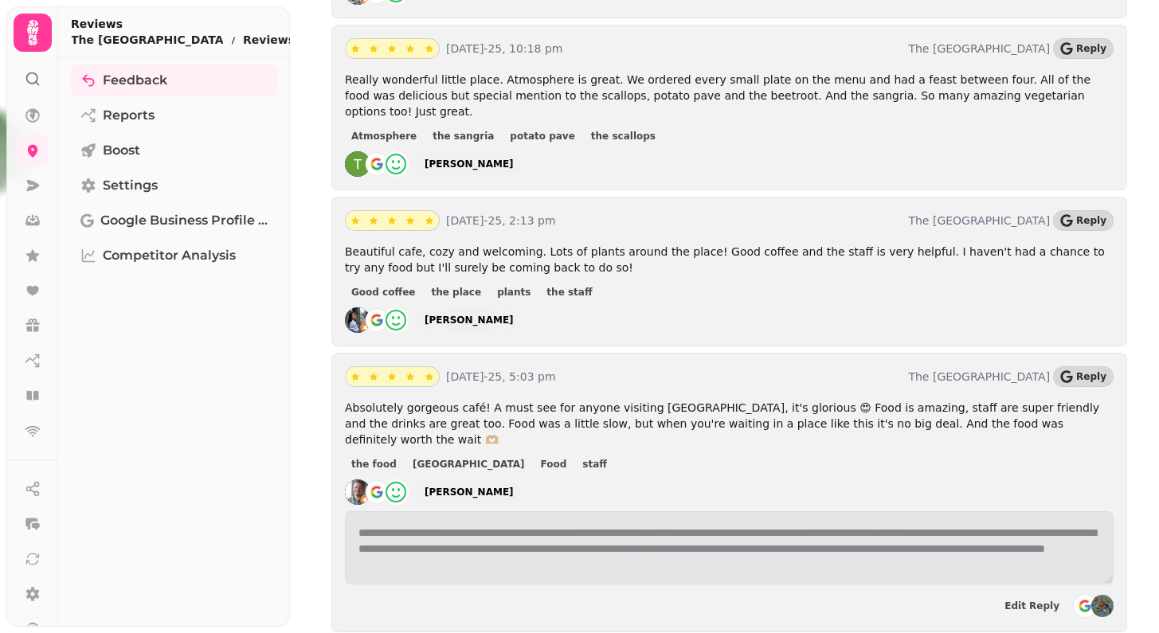
scroll to position [2542, 0]
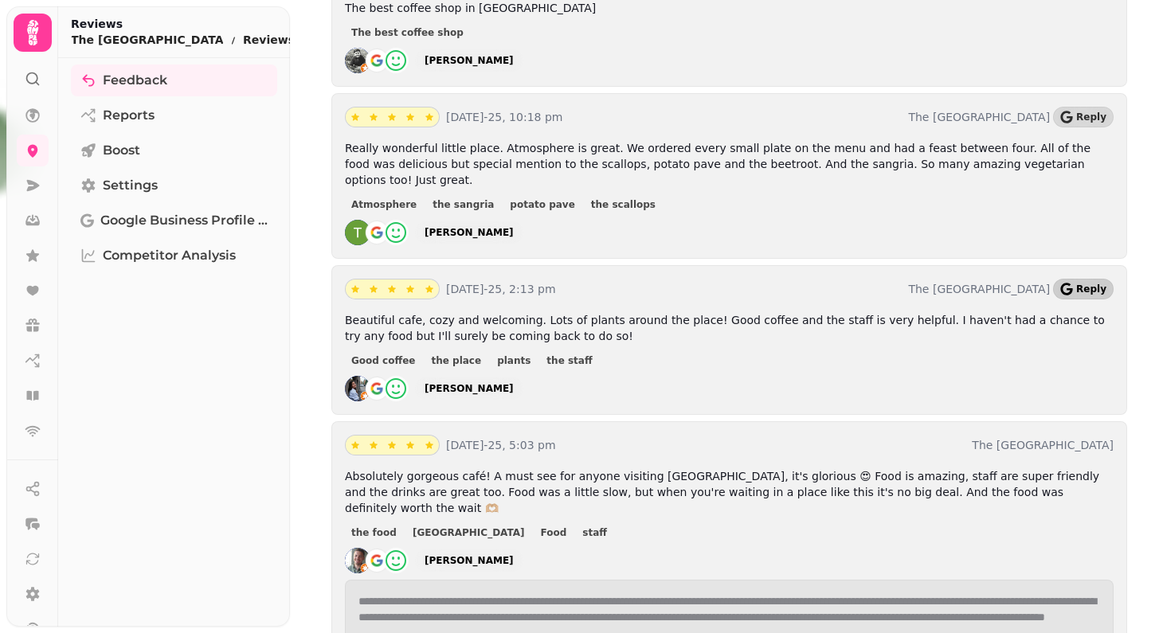
click at [1086, 284] on span "Reply" at bounding box center [1091, 289] width 30 height 10
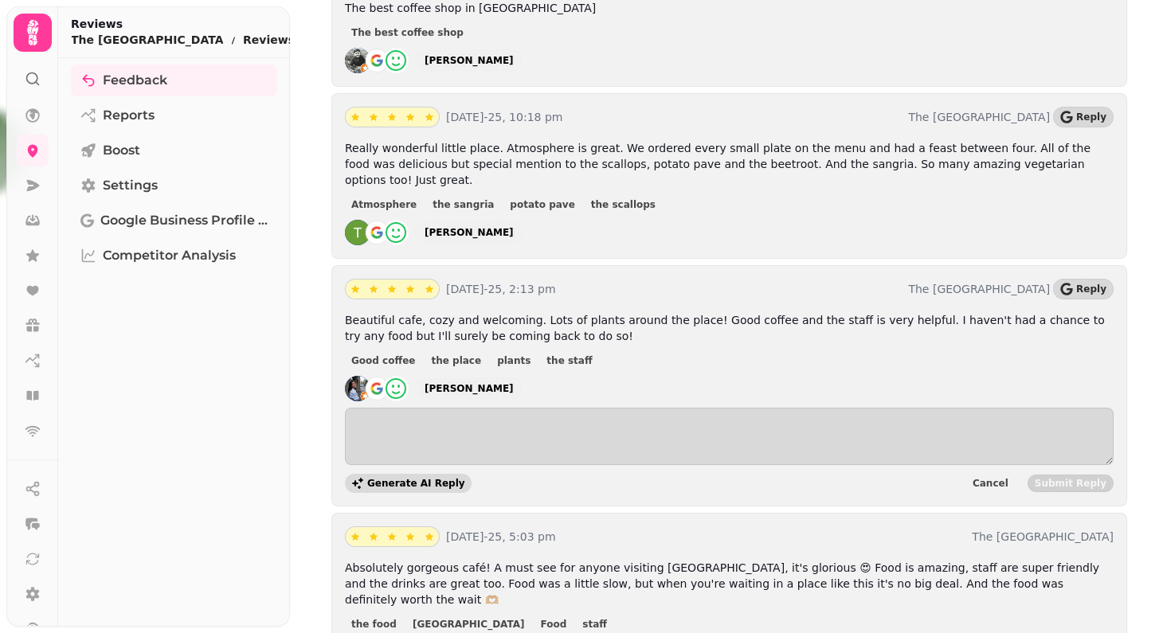
click at [412, 479] on span "Generate AI Reply" at bounding box center [416, 484] width 98 height 10
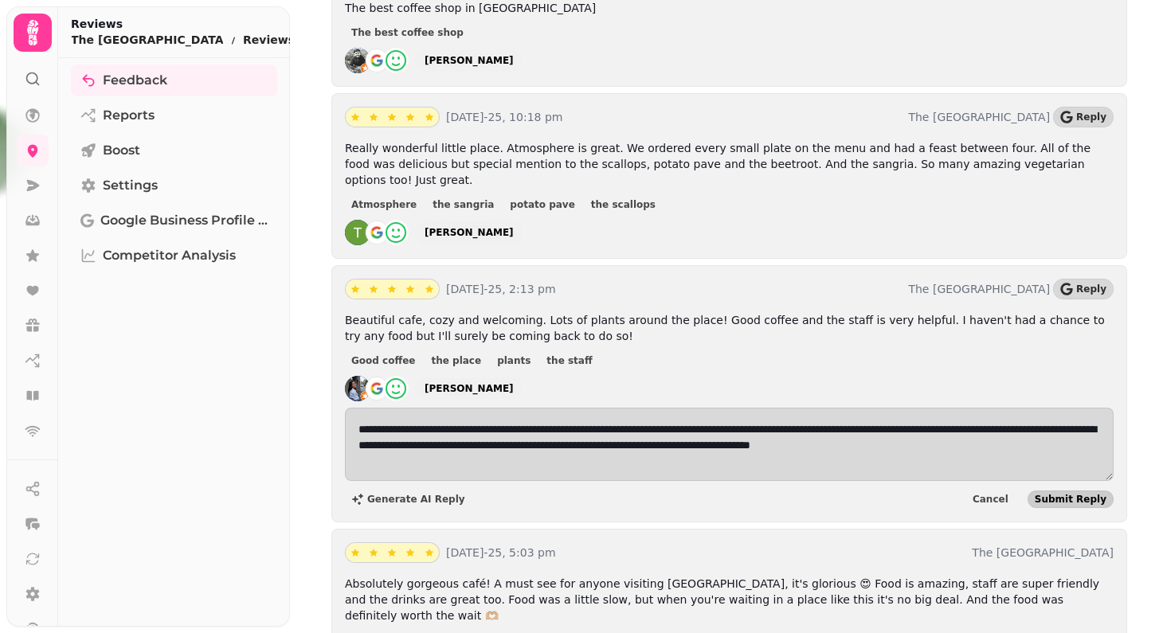
click at [1082, 495] on span "Submit Reply" at bounding box center [1071, 500] width 72 height 10
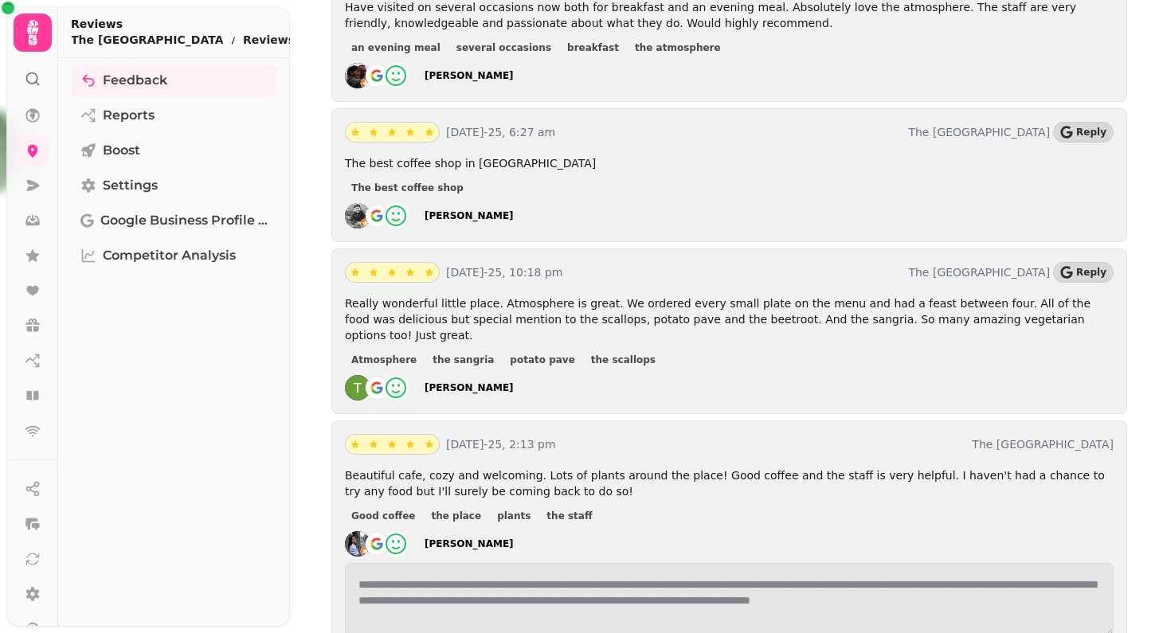
scroll to position [2352, 0]
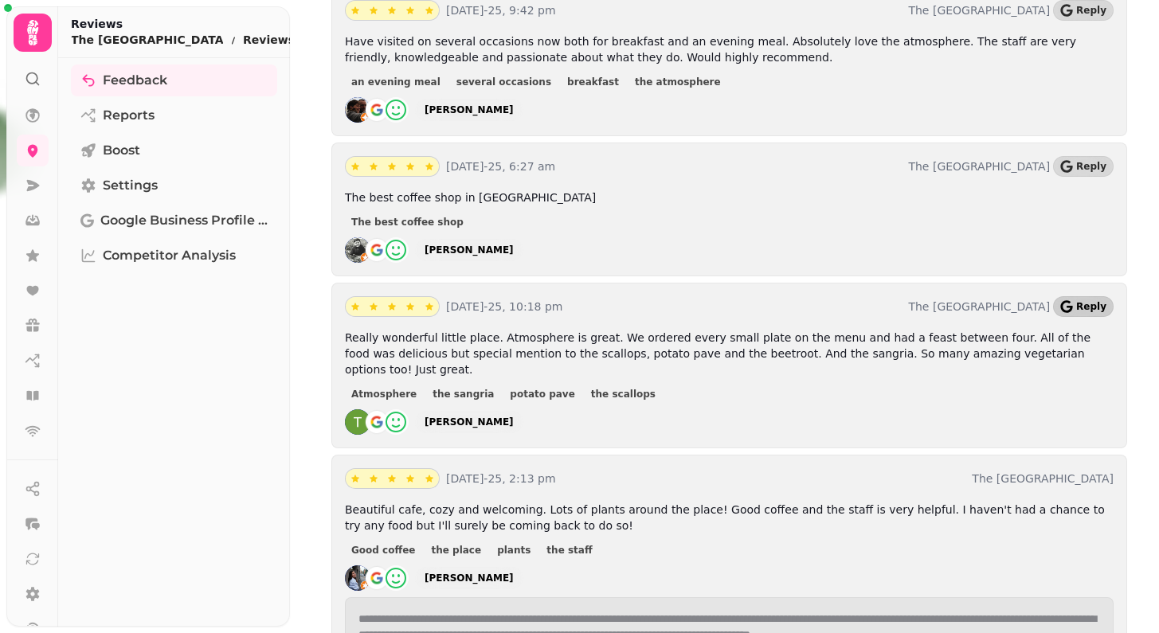
click at [1092, 302] on span "Reply" at bounding box center [1091, 307] width 30 height 10
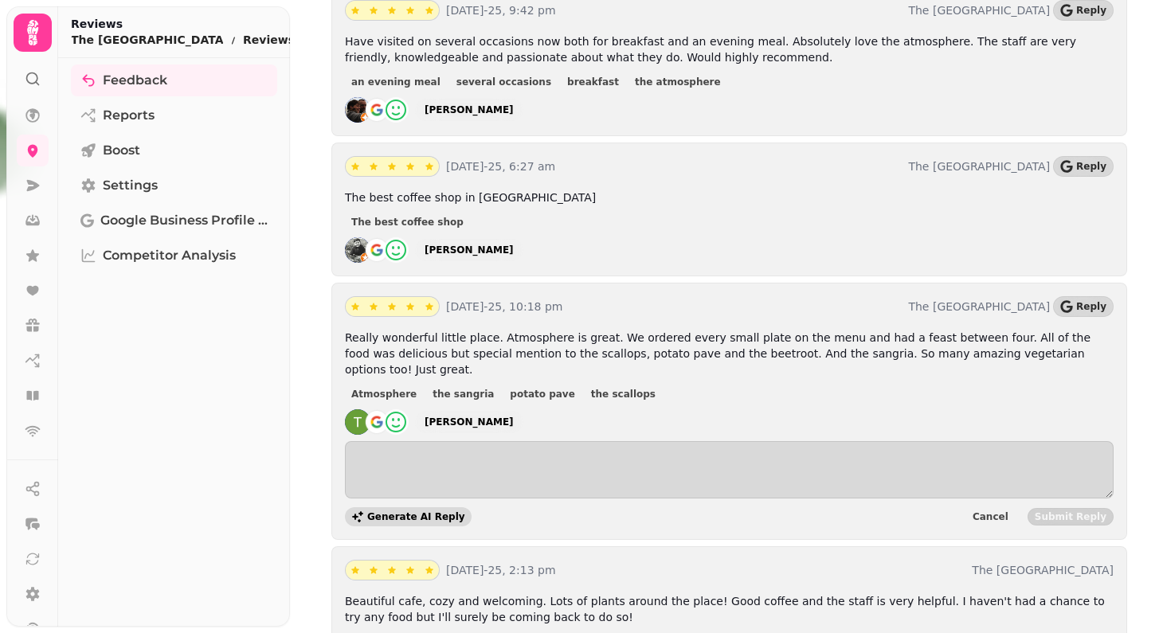
click at [389, 512] on span "Generate AI Reply" at bounding box center [416, 517] width 98 height 10
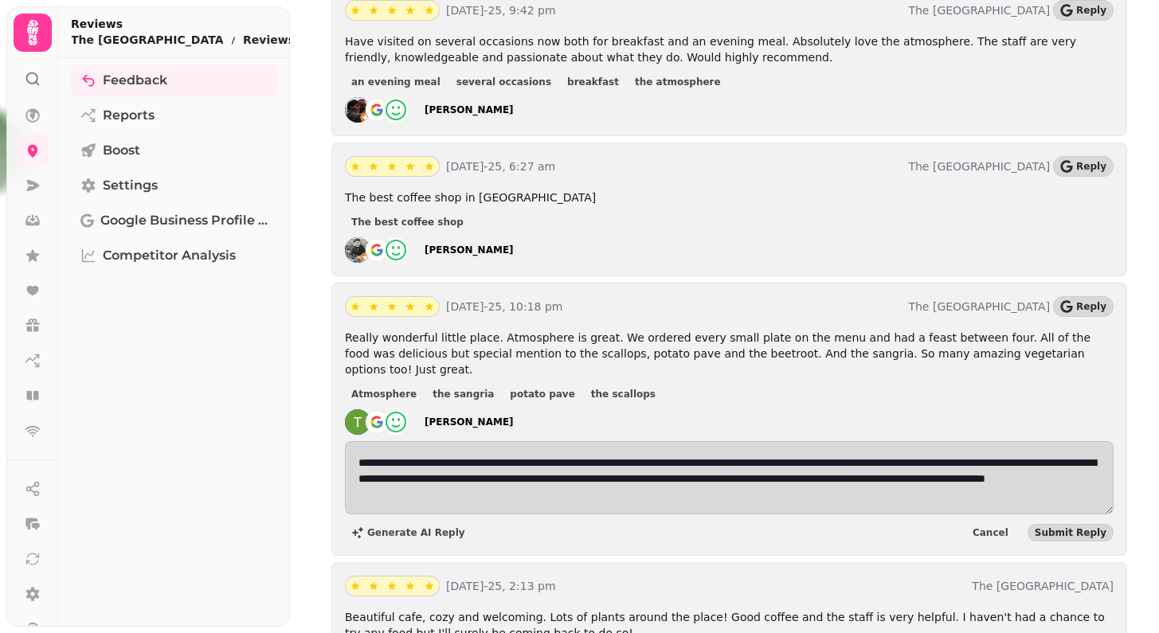
click at [1066, 495] on div "**********" at bounding box center [729, 491] width 769 height 101
click at [1078, 528] on span "Submit Reply" at bounding box center [1071, 533] width 72 height 10
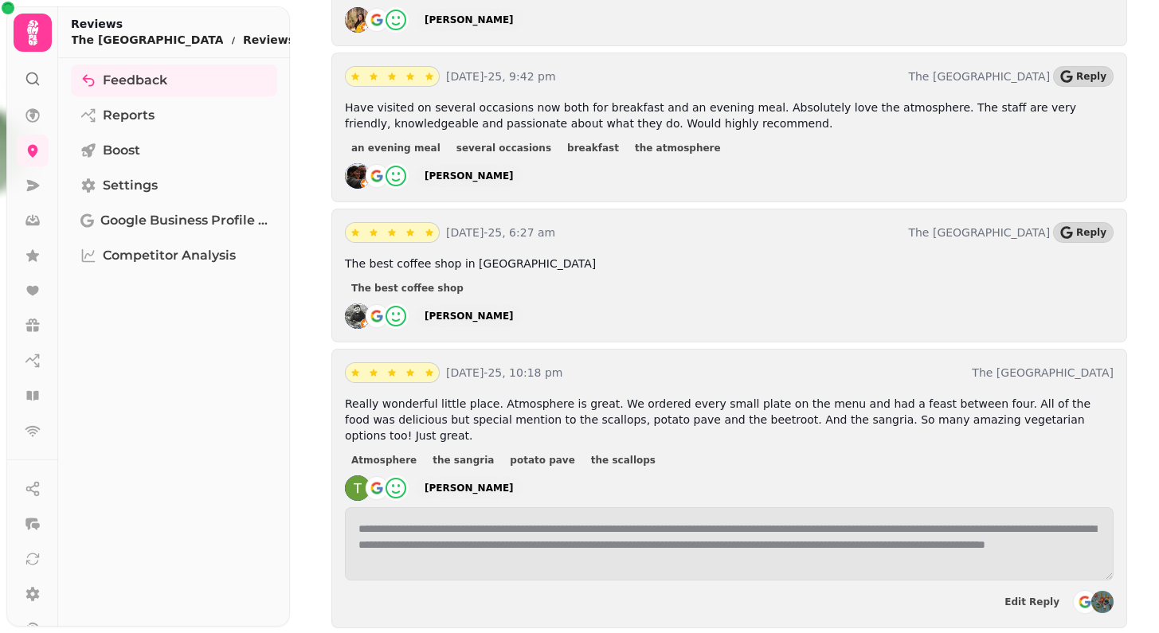
scroll to position [2278, 0]
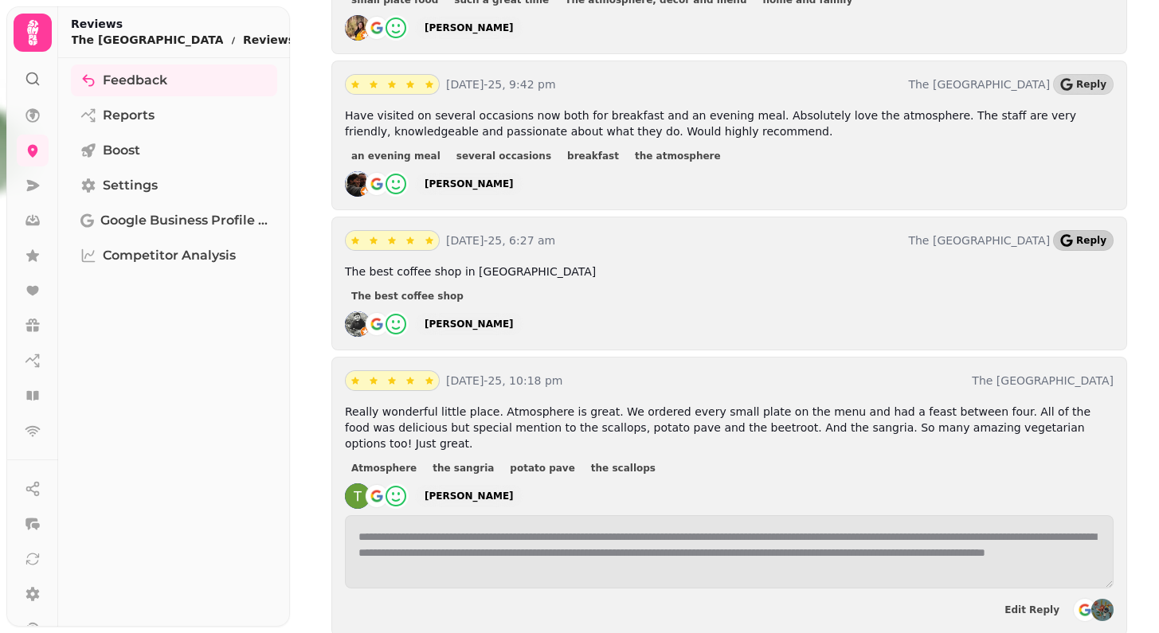
click at [1085, 236] on span "Reply" at bounding box center [1091, 241] width 30 height 10
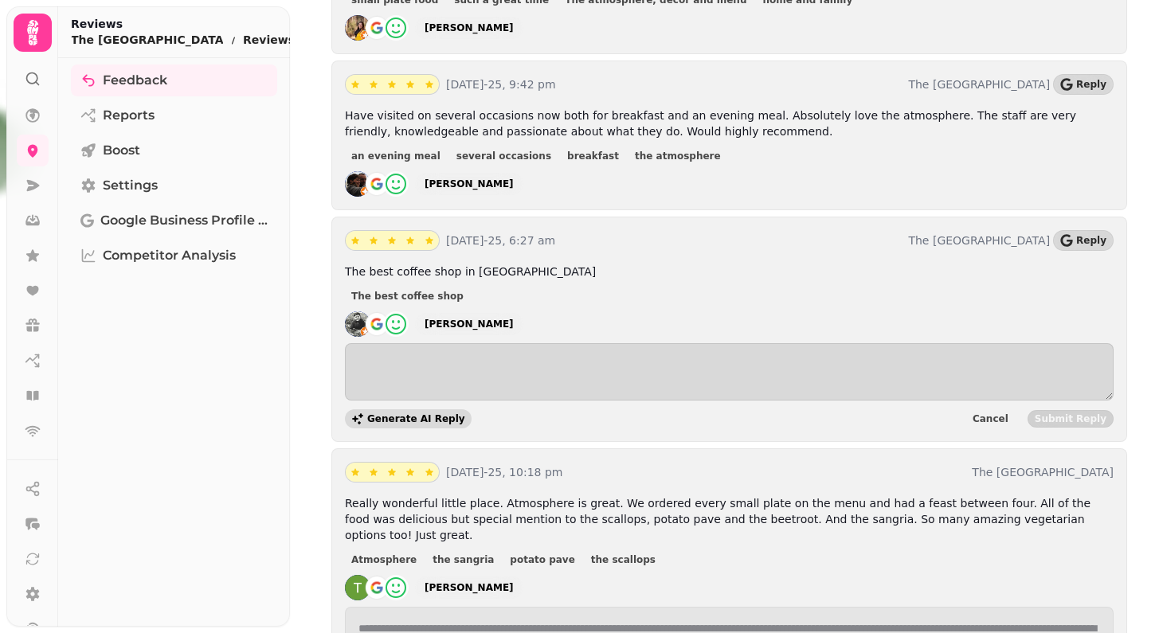
click at [392, 414] on span "Generate AI Reply" at bounding box center [416, 419] width 98 height 10
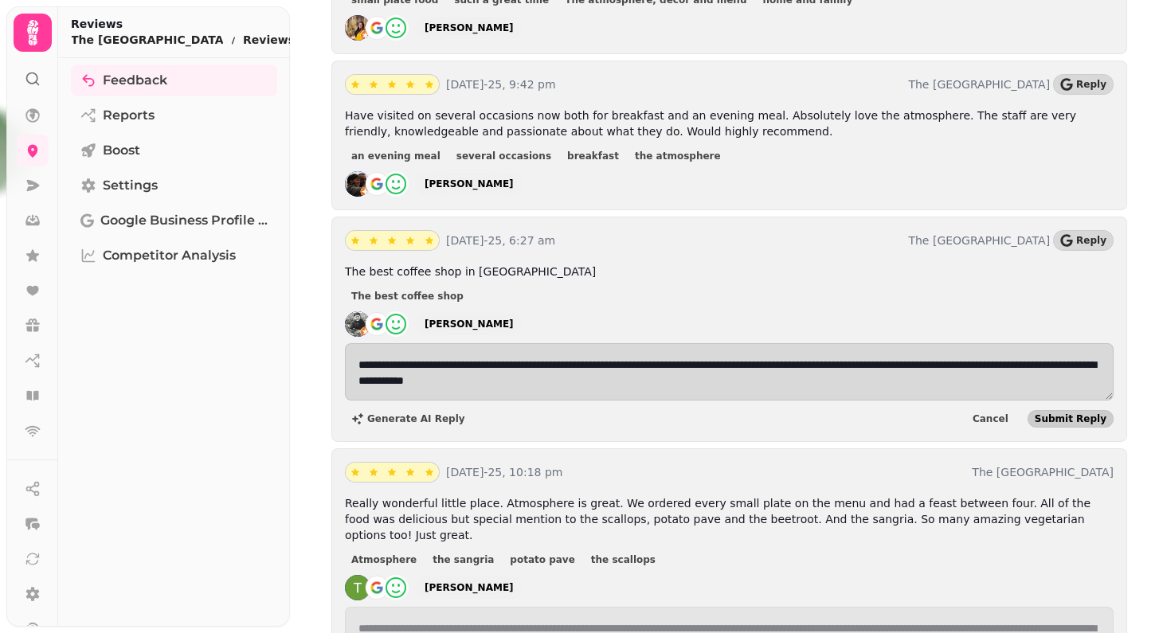
click at [1067, 414] on span "Submit Reply" at bounding box center [1071, 419] width 72 height 10
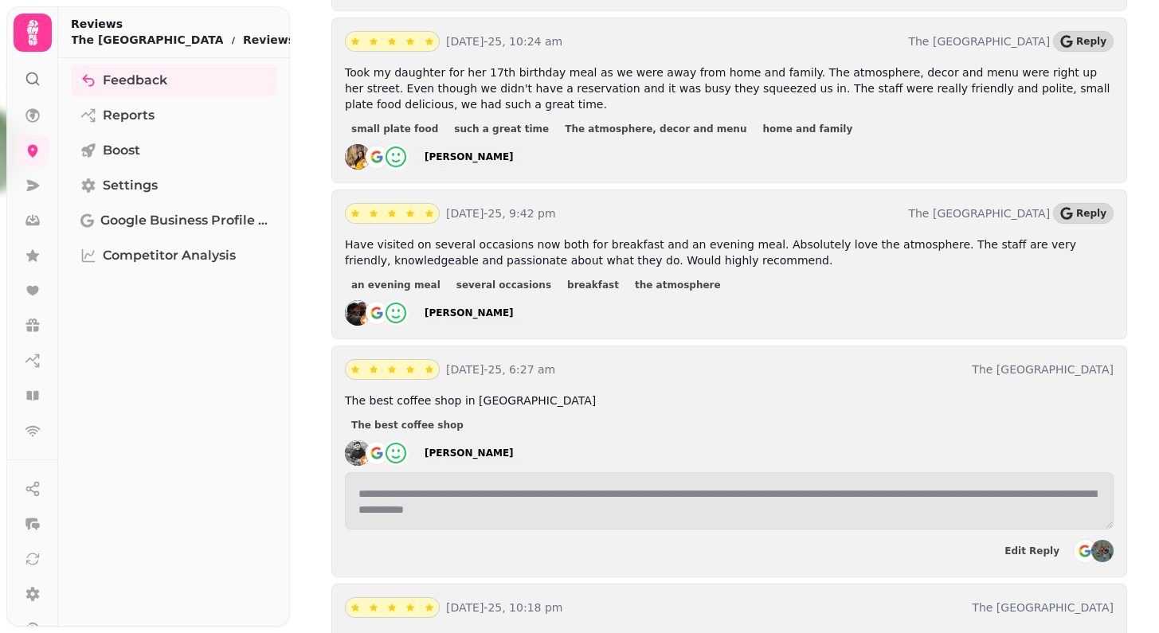
scroll to position [2079, 0]
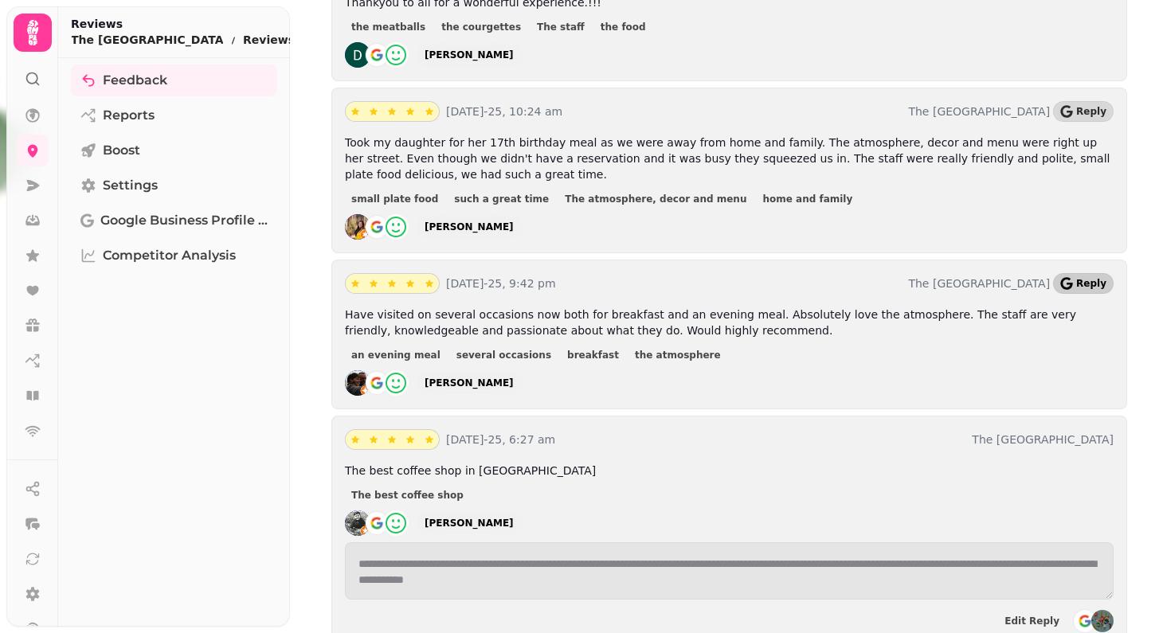
click at [1086, 280] on span "Reply" at bounding box center [1091, 284] width 30 height 10
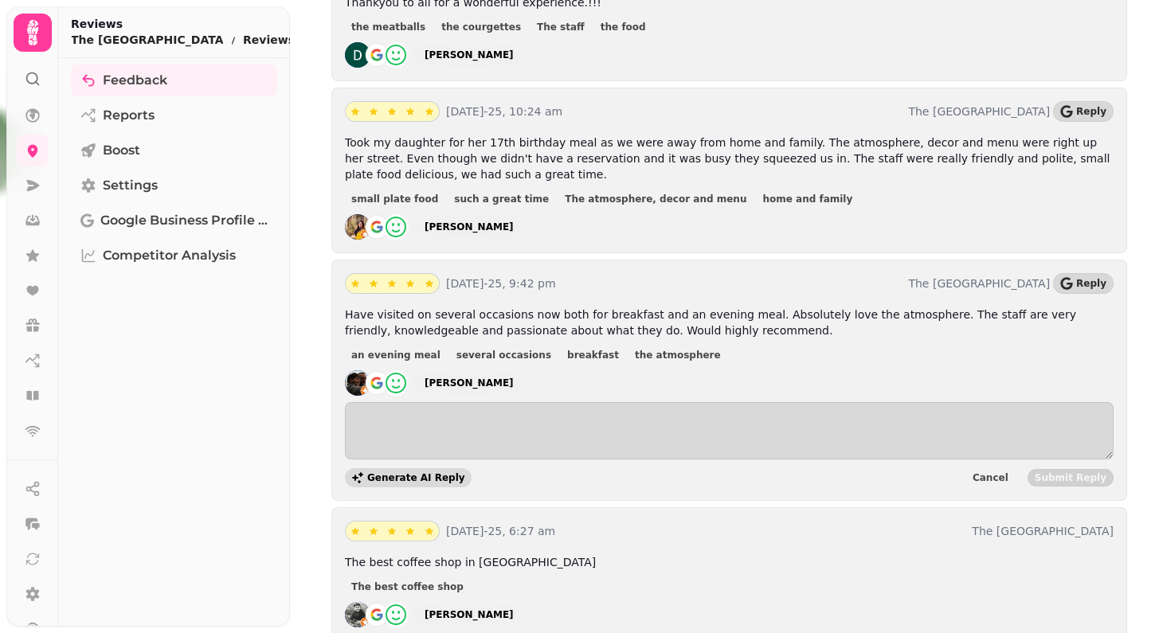
click at [392, 473] on span "Generate AI Reply" at bounding box center [416, 478] width 98 height 10
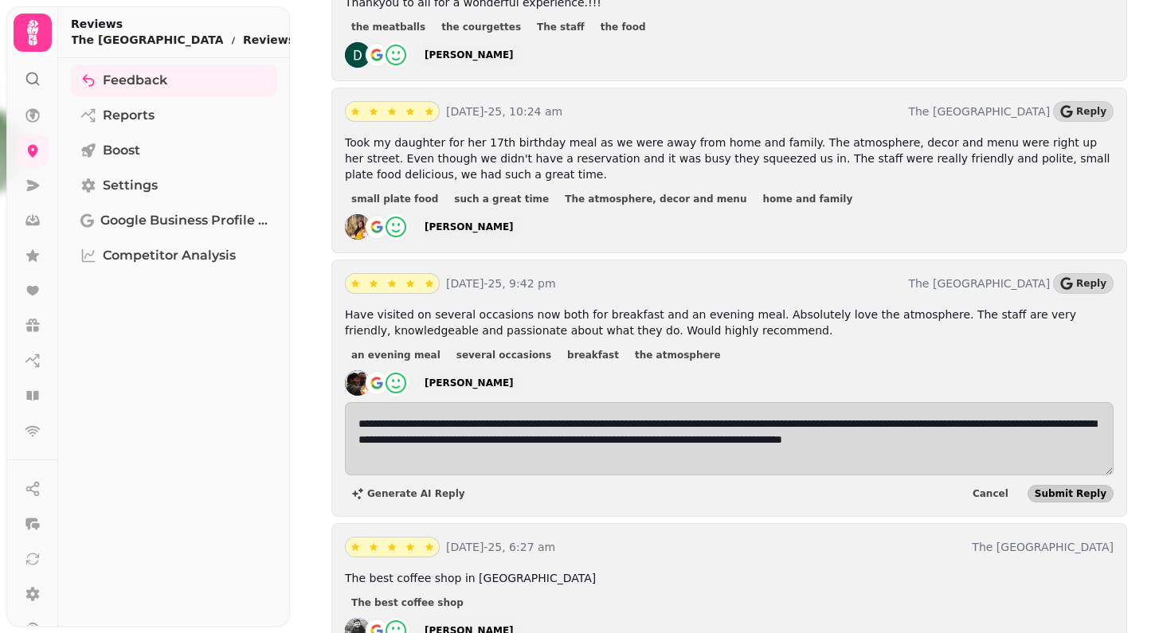
click at [1070, 489] on span "Submit Reply" at bounding box center [1071, 494] width 72 height 10
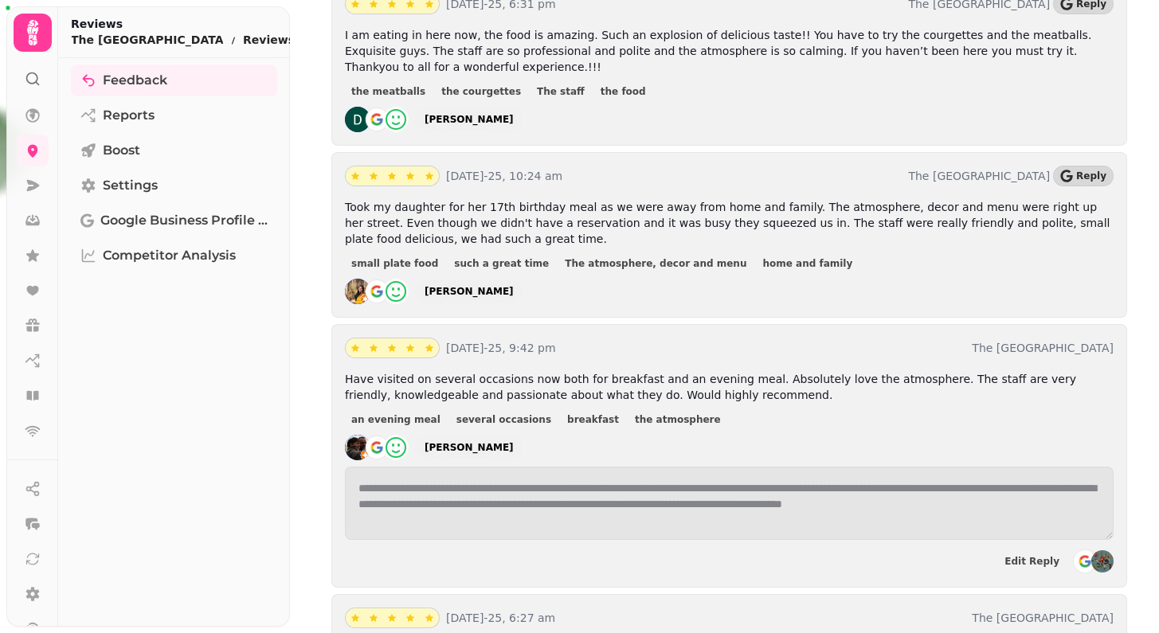
scroll to position [2003, 0]
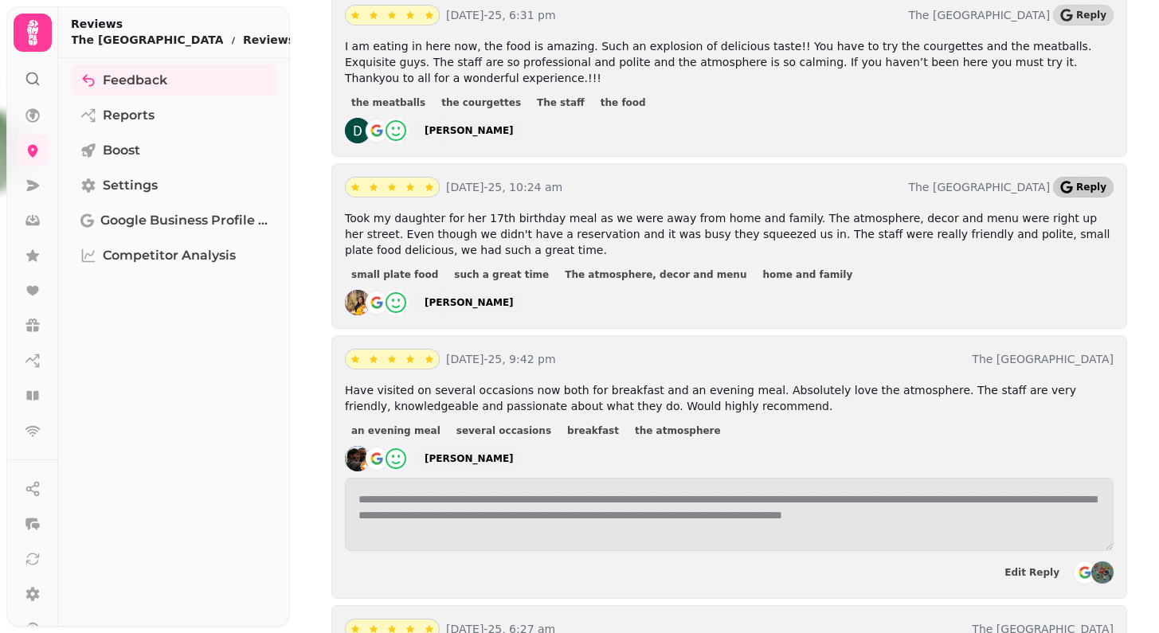
click at [1086, 177] on button "Reply" at bounding box center [1083, 187] width 61 height 21
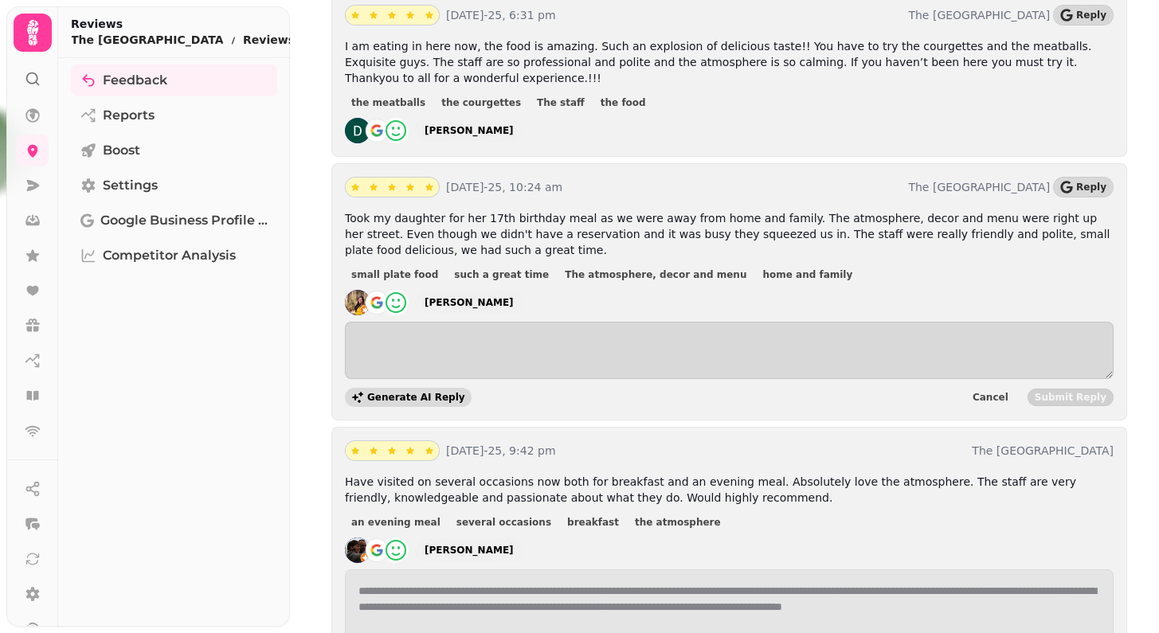
click at [392, 393] on span "Generate AI Reply" at bounding box center [416, 398] width 98 height 10
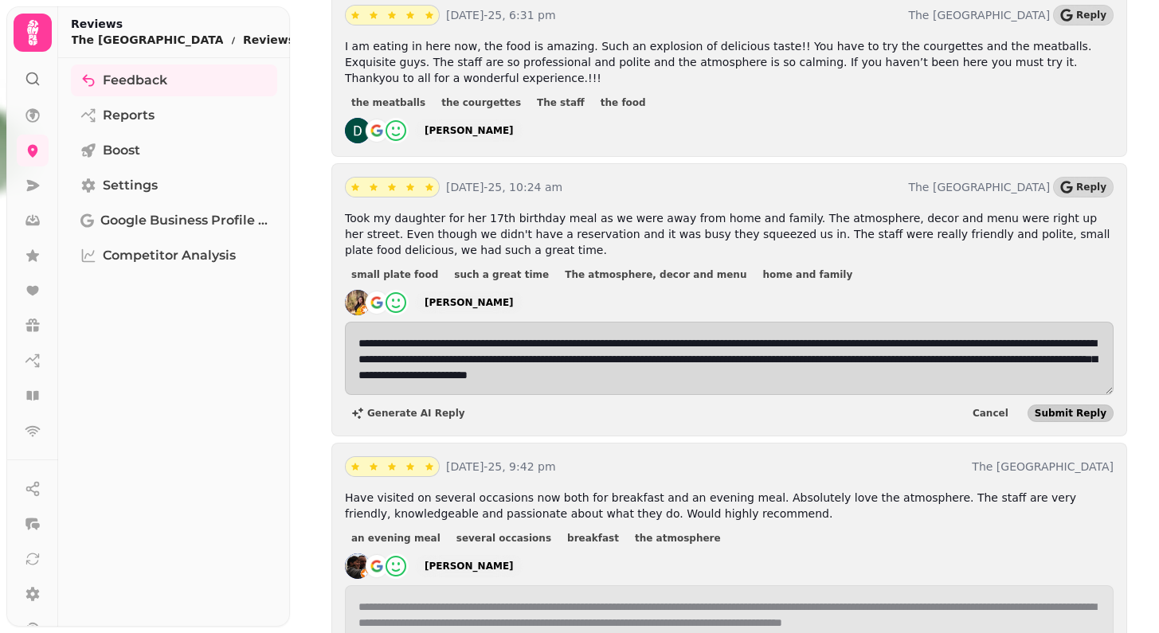
click at [1078, 409] on span "Submit Reply" at bounding box center [1071, 414] width 72 height 10
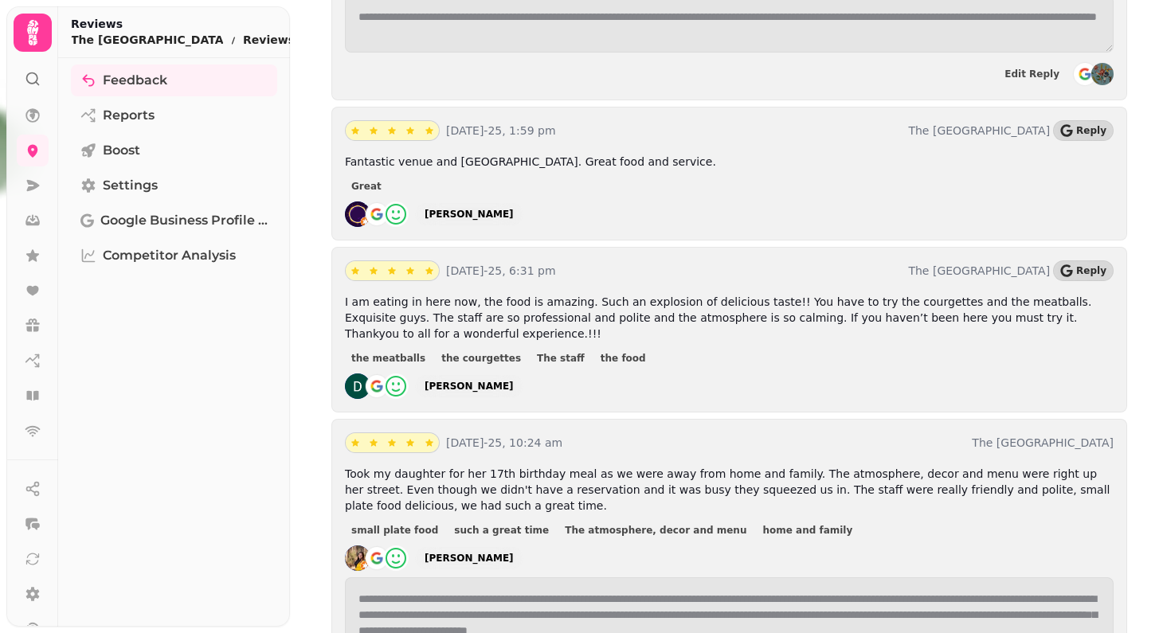
scroll to position [1747, 0]
click at [1090, 267] on span "Reply" at bounding box center [1091, 272] width 30 height 10
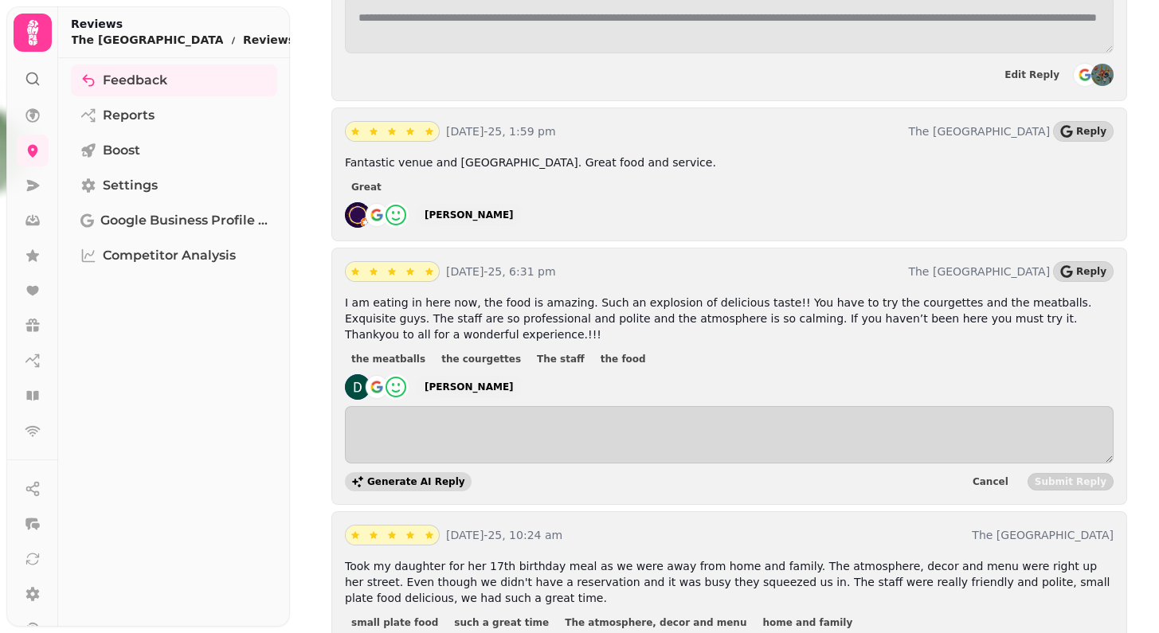
click at [401, 480] on span "Generate AI Reply" at bounding box center [416, 482] width 98 height 10
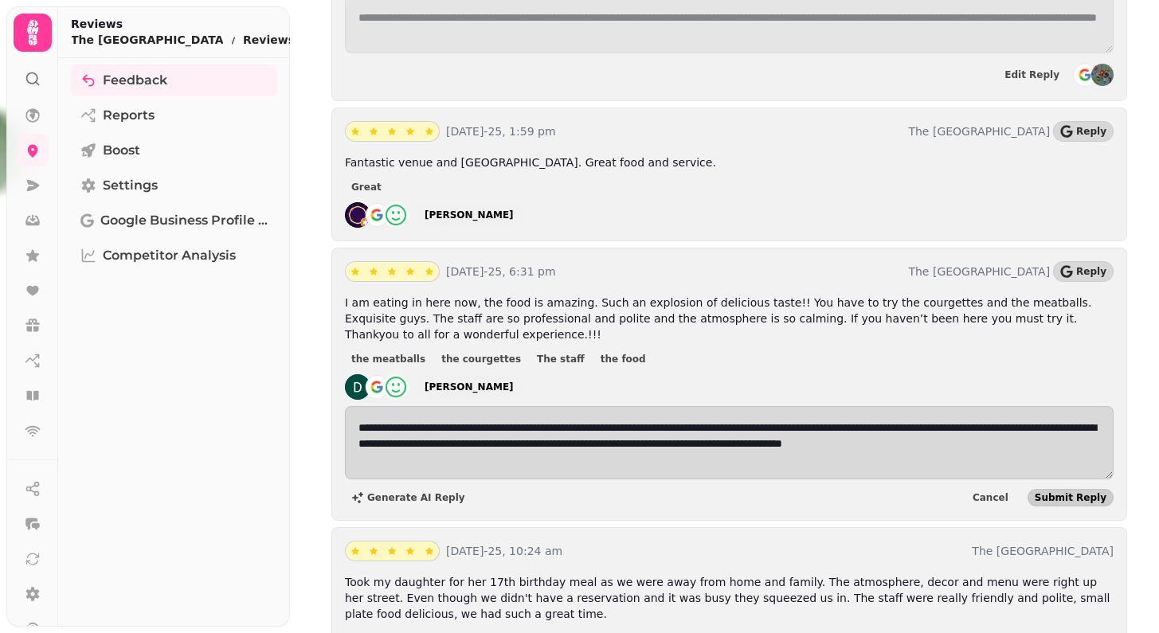
click at [1074, 494] on span "Submit Reply" at bounding box center [1071, 498] width 72 height 10
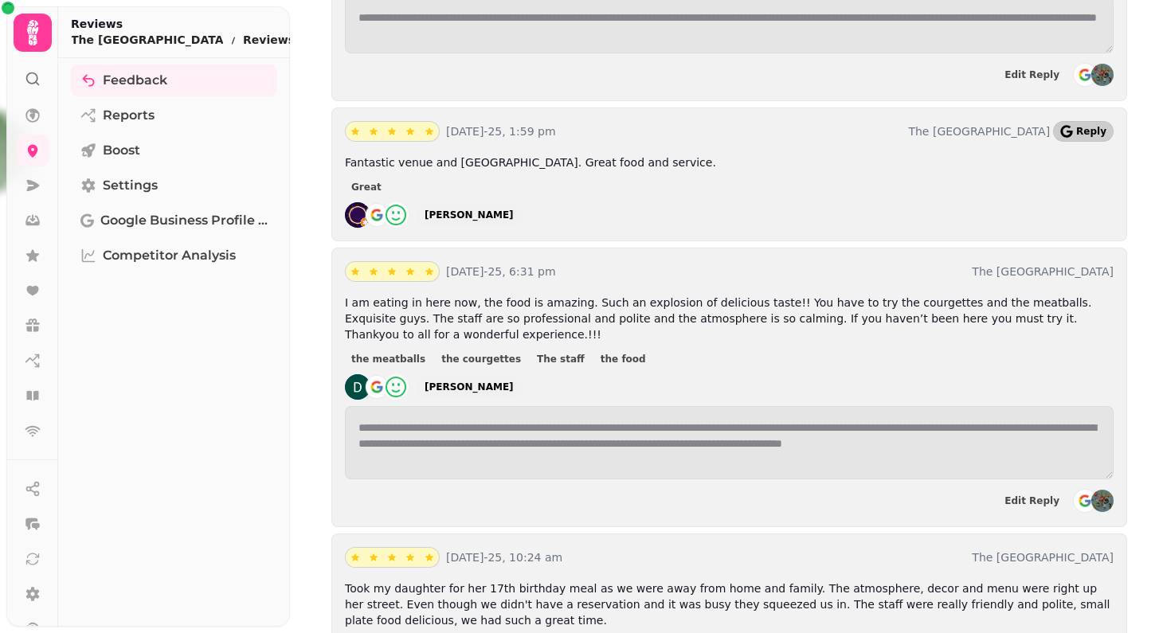
click at [1086, 127] on span "Reply" at bounding box center [1091, 132] width 30 height 10
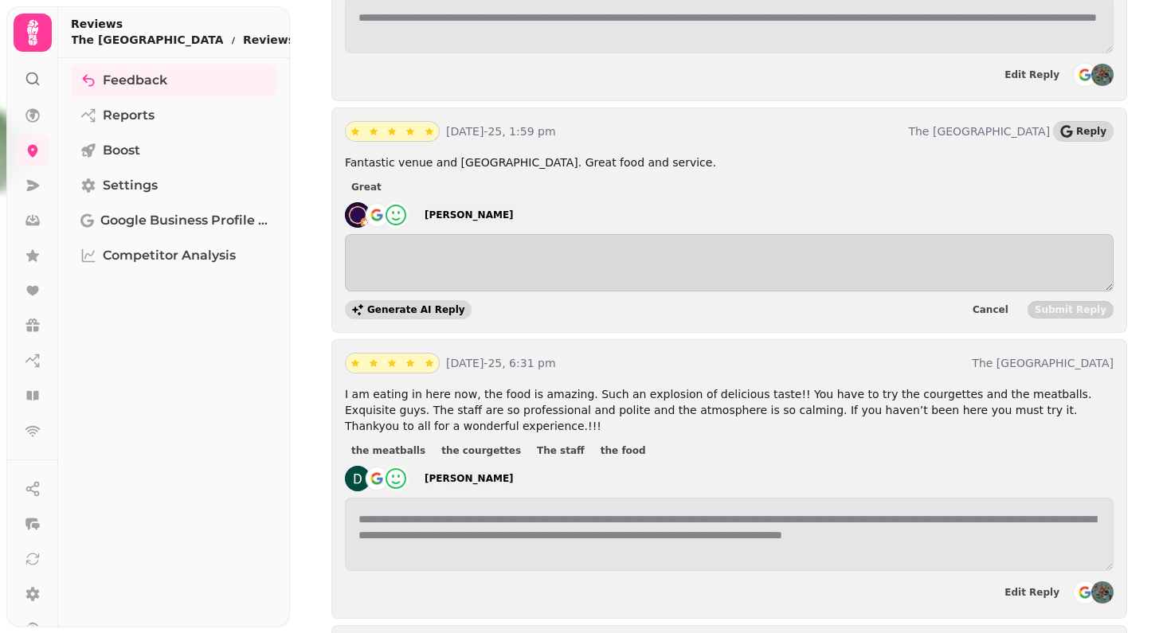
click at [411, 305] on span "Generate AI Reply" at bounding box center [416, 310] width 98 height 10
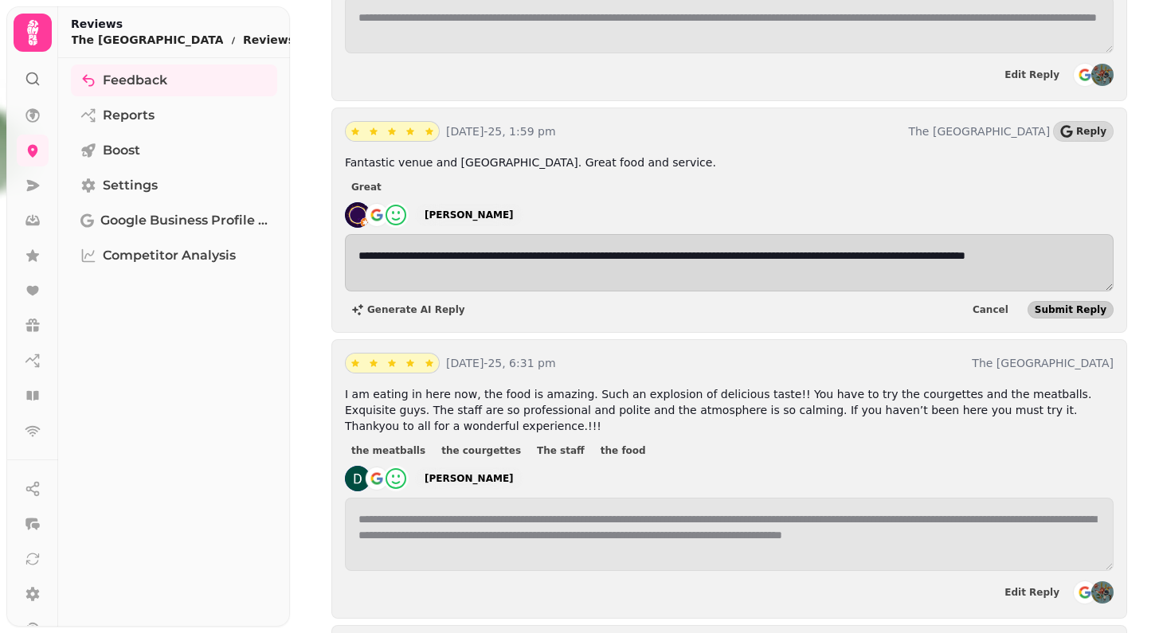
click at [1066, 305] on span "Submit Reply" at bounding box center [1071, 310] width 72 height 10
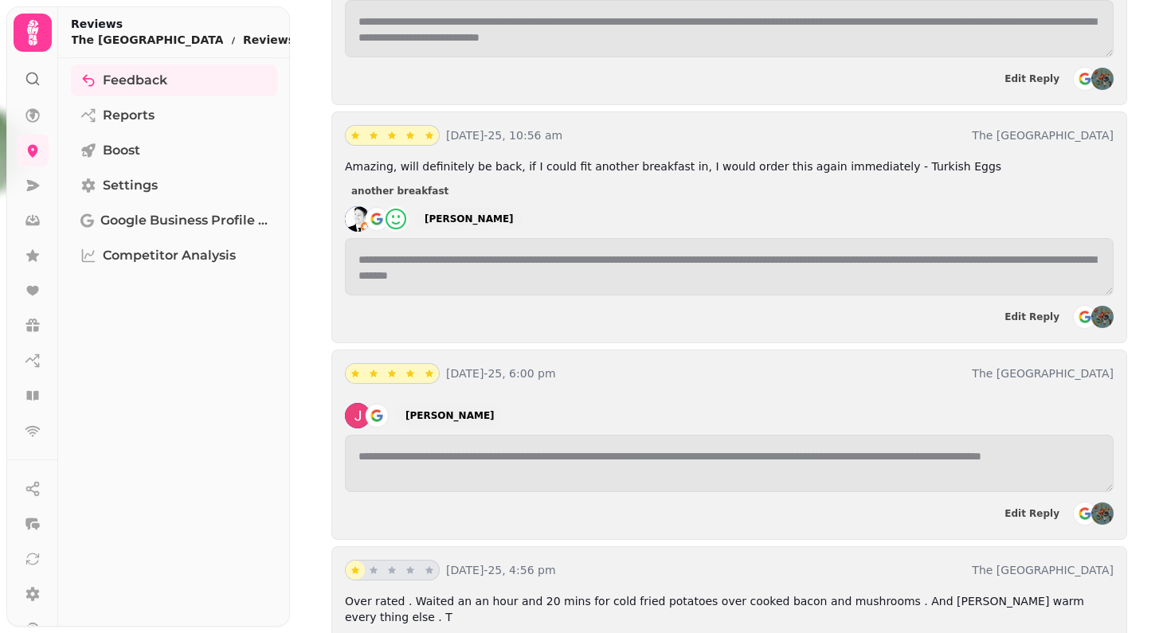
scroll to position [0, 0]
